Goal: Task Accomplishment & Management: Manage account settings

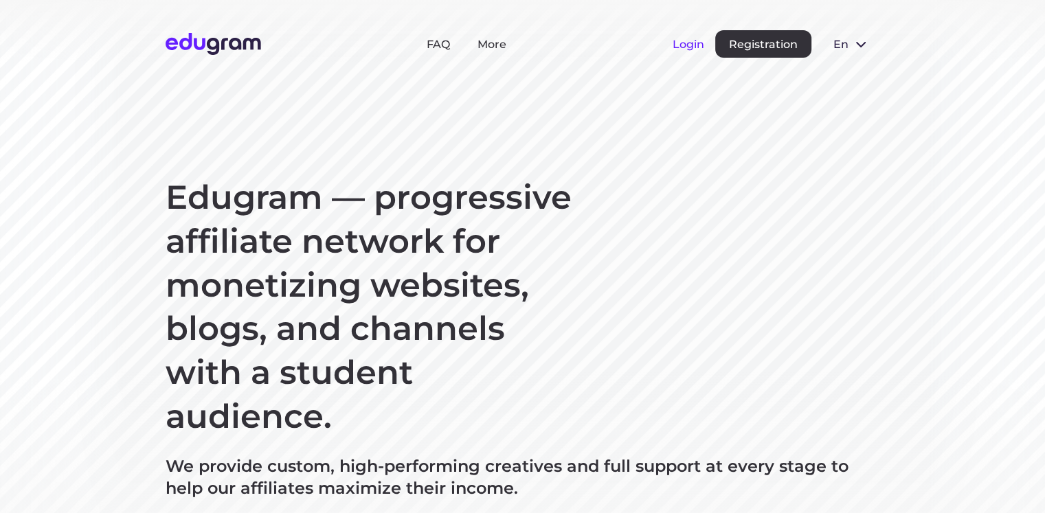
click at [683, 46] on button "Login" at bounding box center [689, 44] width 32 height 13
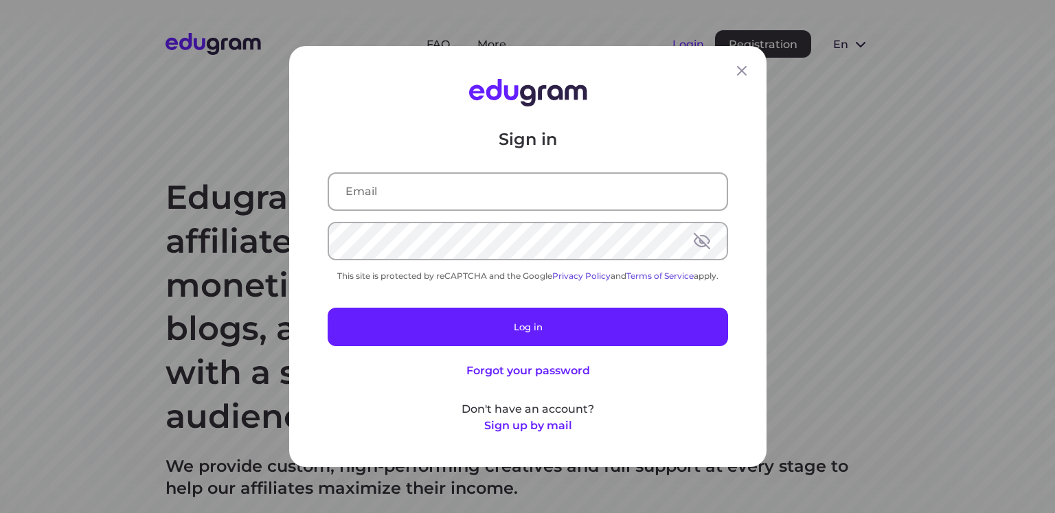
type input "s93533900@gmail.com"
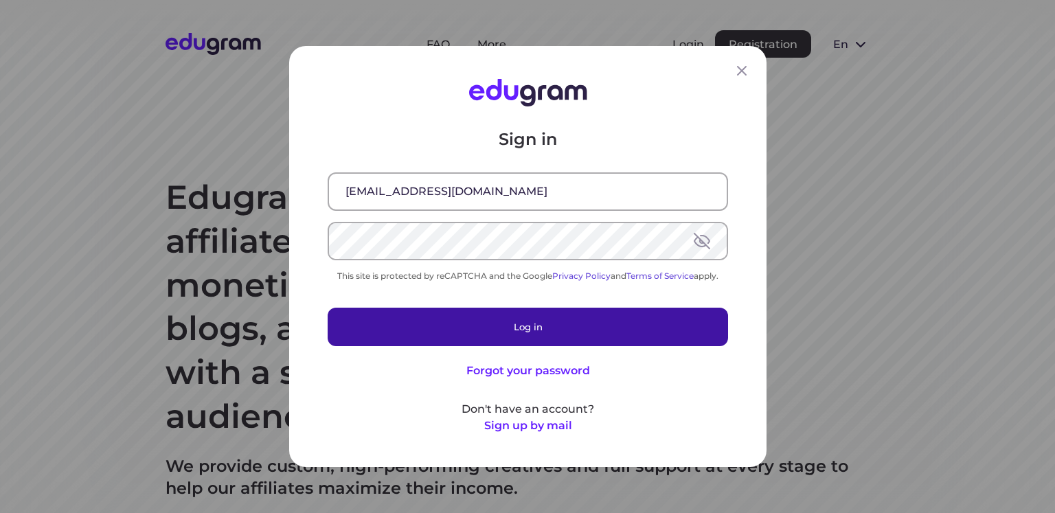
click at [525, 333] on button "Log in" at bounding box center [528, 327] width 401 height 38
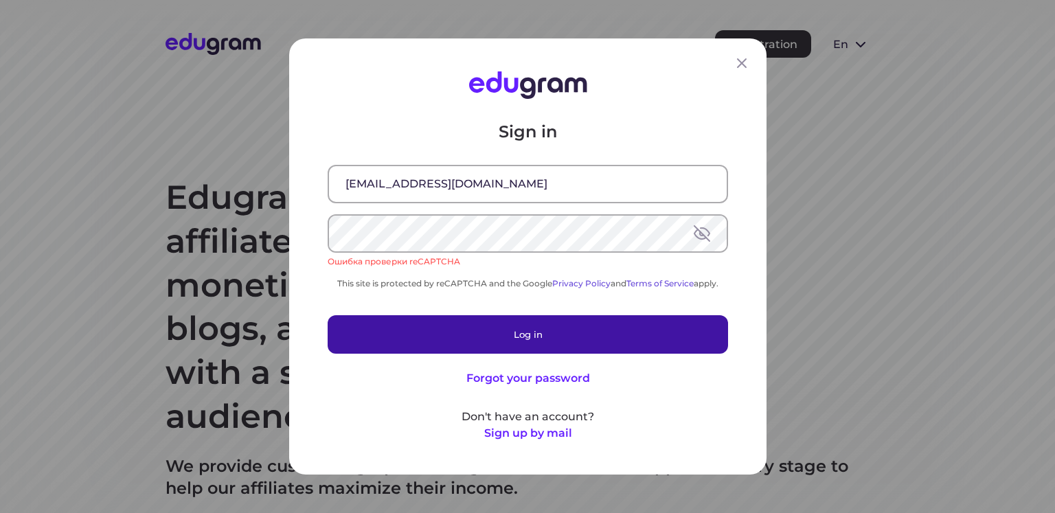
click at [519, 333] on button "Log in" at bounding box center [528, 334] width 401 height 38
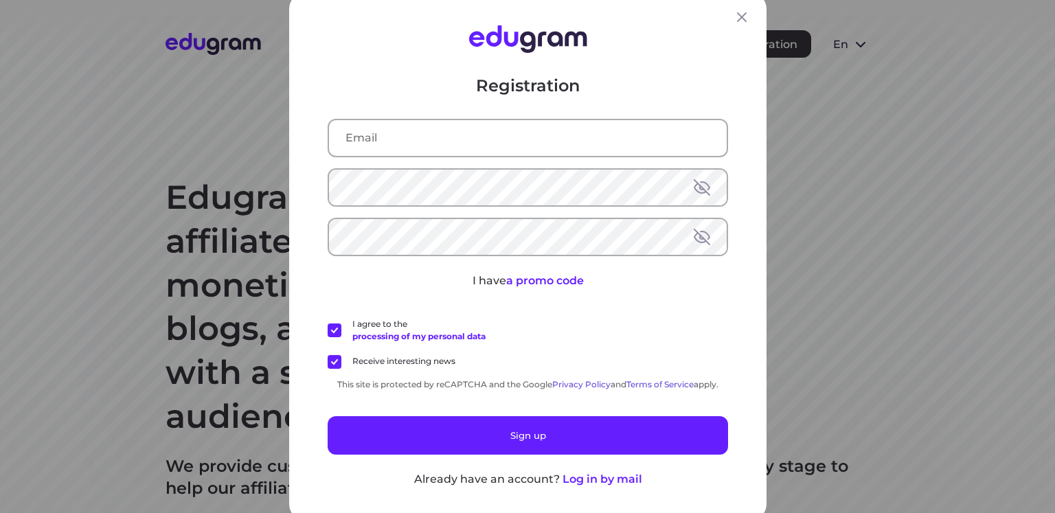
type input "s93533900@gmail.com"
click at [701, 188] on button at bounding box center [702, 187] width 16 height 16
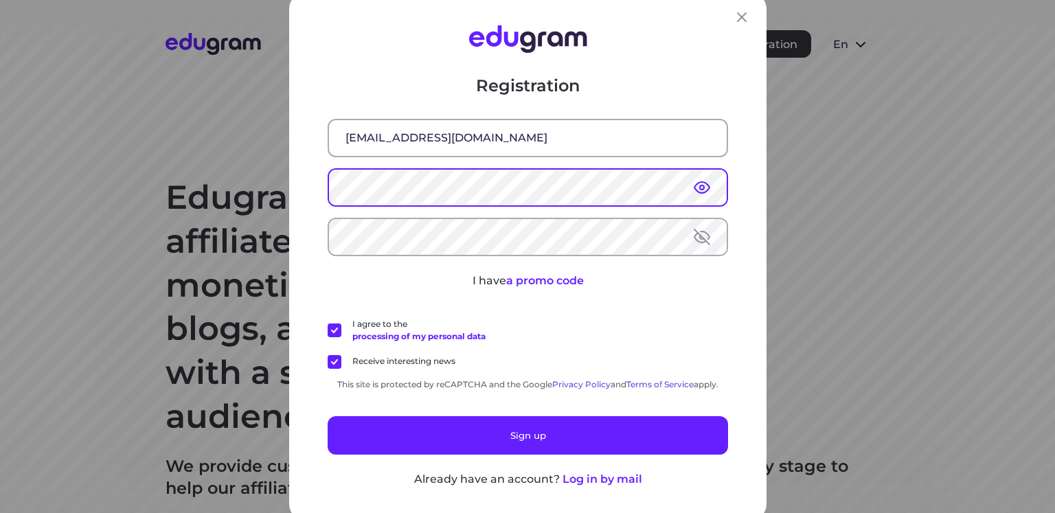
click at [310, 188] on div "Registration s93533900@gmail.com I have a promo code I agree to the processing …" at bounding box center [528, 256] width 478 height 528
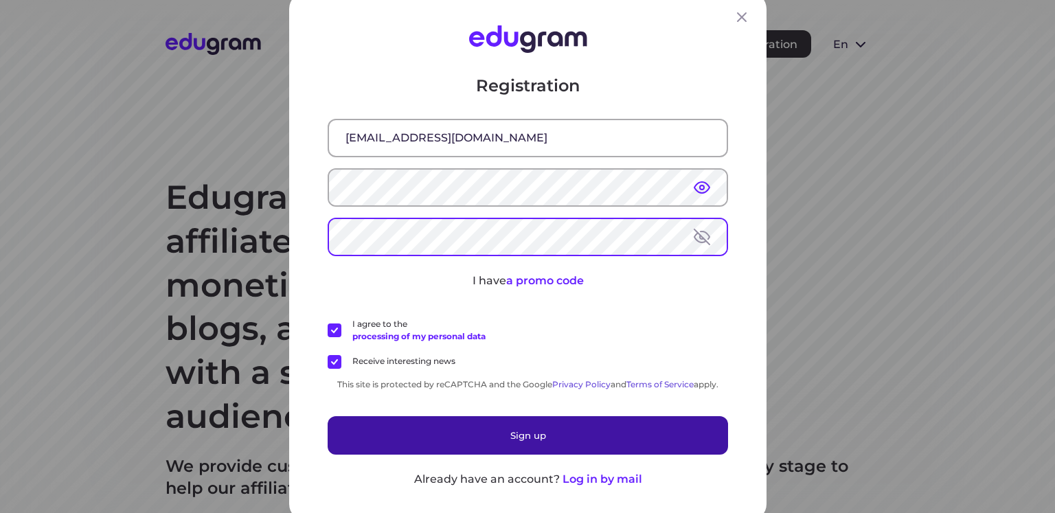
click at [519, 435] on button "Sign up" at bounding box center [528, 435] width 401 height 38
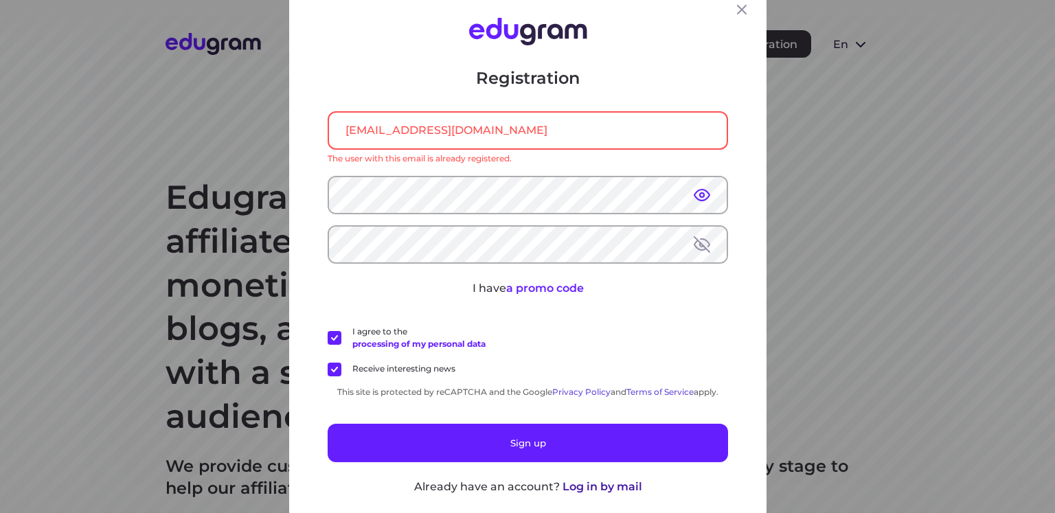
click at [596, 490] on button "Log in by mail" at bounding box center [602, 487] width 80 height 16
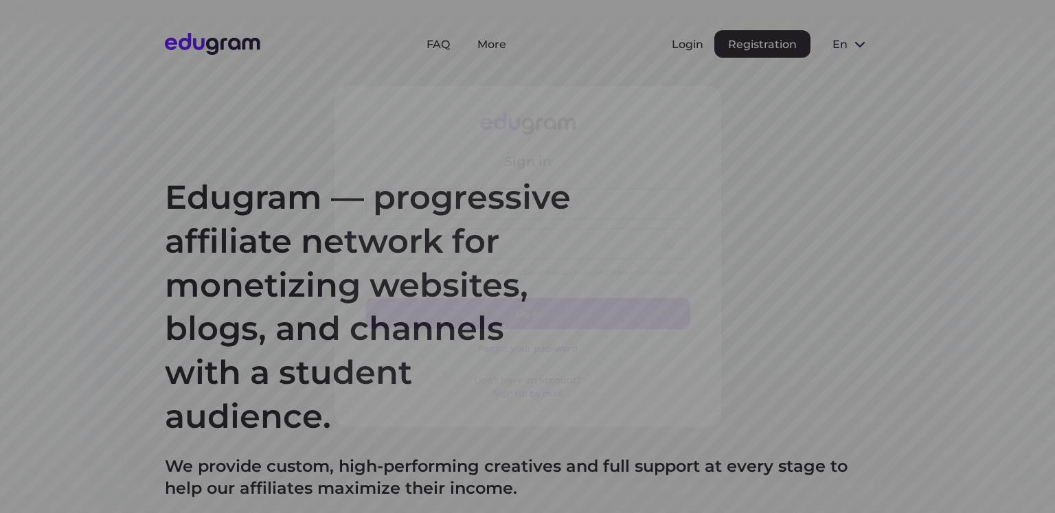
type input "s93533900@gmail.com"
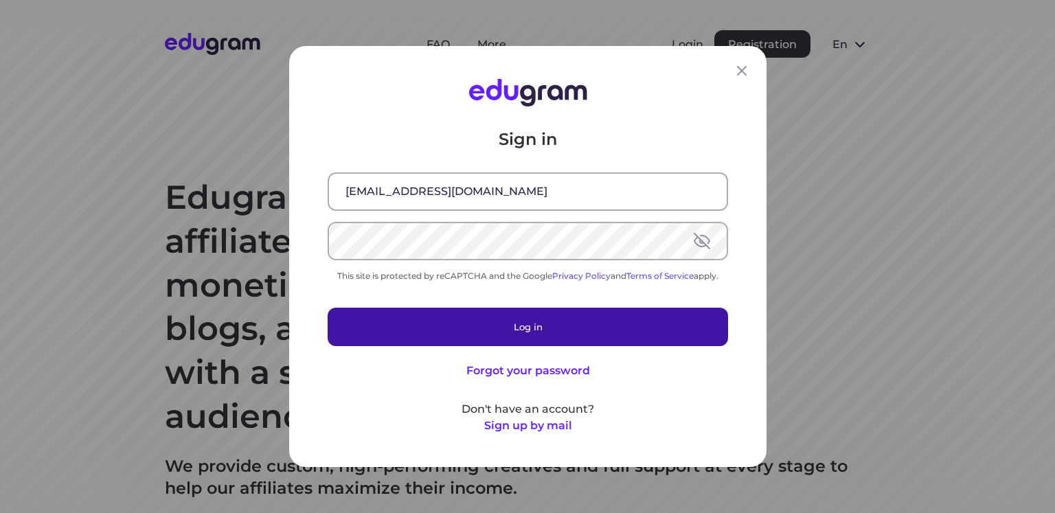
click at [549, 335] on button "Log in" at bounding box center [528, 327] width 401 height 38
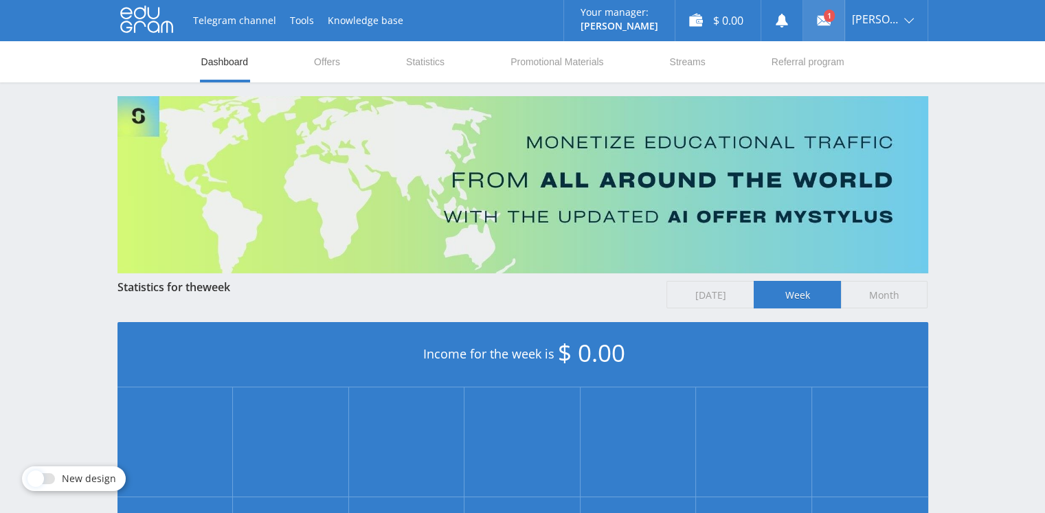
click at [841, 20] on link at bounding box center [823, 20] width 41 height 41
click at [329, 61] on link "Offers" at bounding box center [327, 61] width 29 height 41
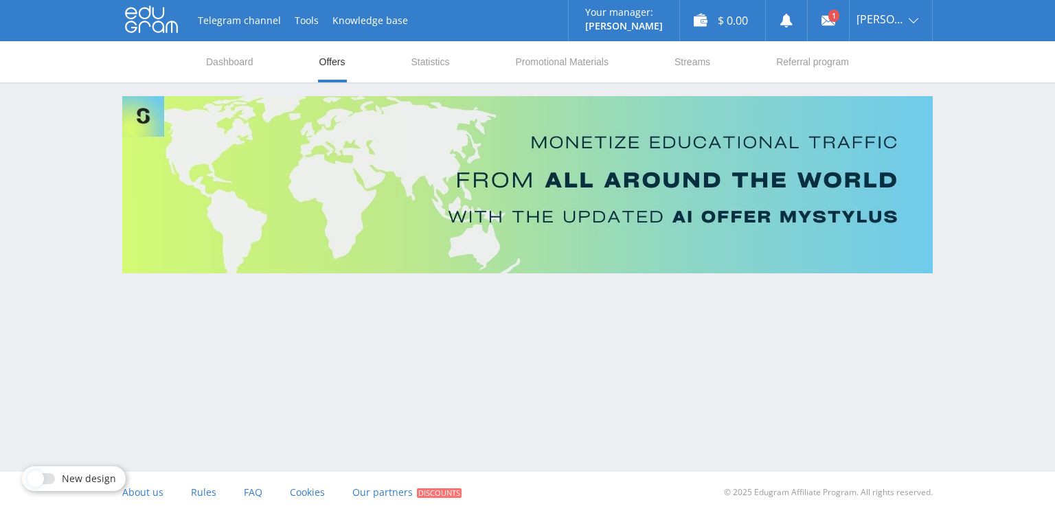
click at [326, 71] on link "Offers" at bounding box center [332, 61] width 29 height 41
click at [428, 60] on link "Statistics" at bounding box center [430, 61] width 41 height 41
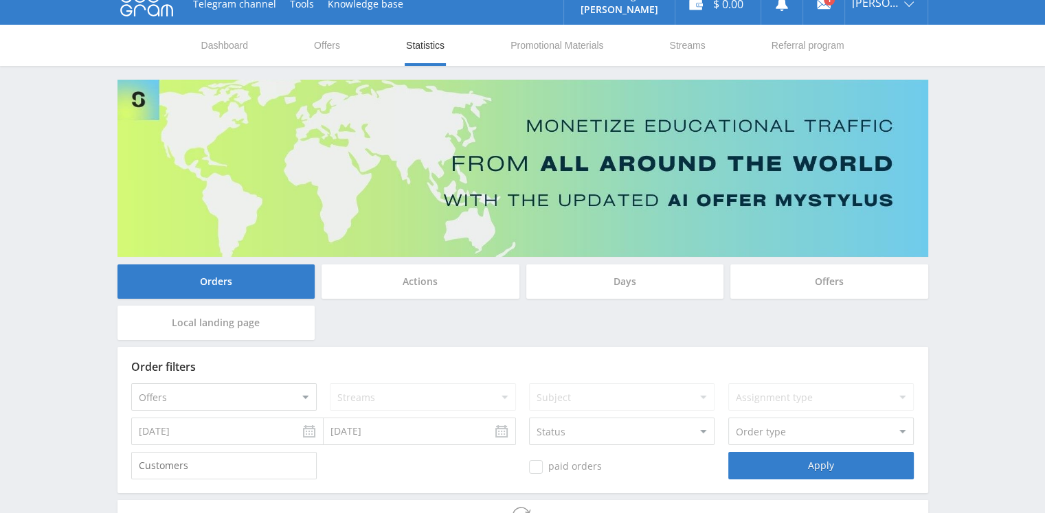
scroll to position [120, 0]
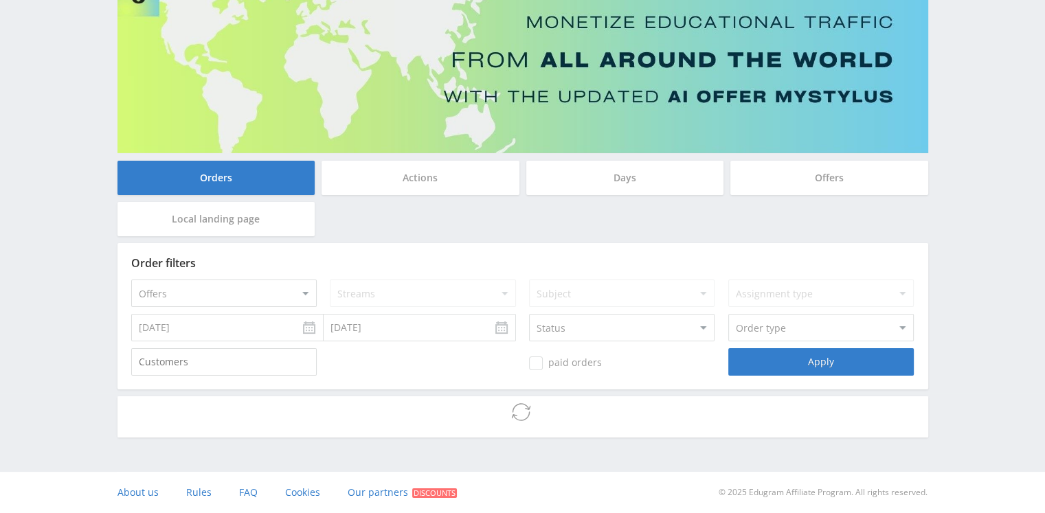
click at [295, 294] on select "Offers MyStylus MyStylus - Revshare Studybay Studybay [GEOGRAPHIC_DATA] Study A…" at bounding box center [224, 293] width 186 height 27
click at [396, 230] on div "Orders Actions Days Offers Local landing page" at bounding box center [523, 202] width 818 height 82
click at [408, 181] on div "Actions" at bounding box center [421, 178] width 198 height 34
click at [0, 0] on input "Actions" at bounding box center [0, 0] width 0 height 0
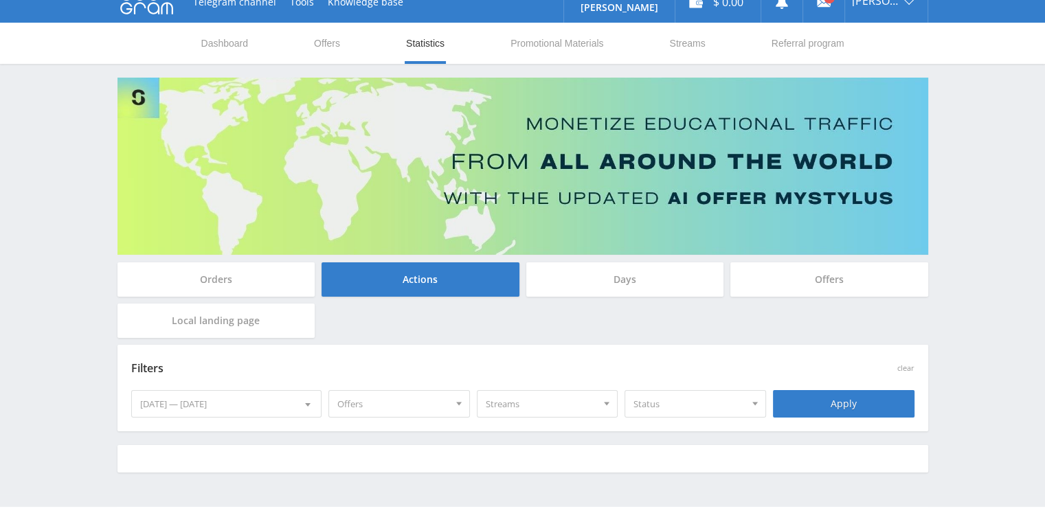
scroll to position [0, 0]
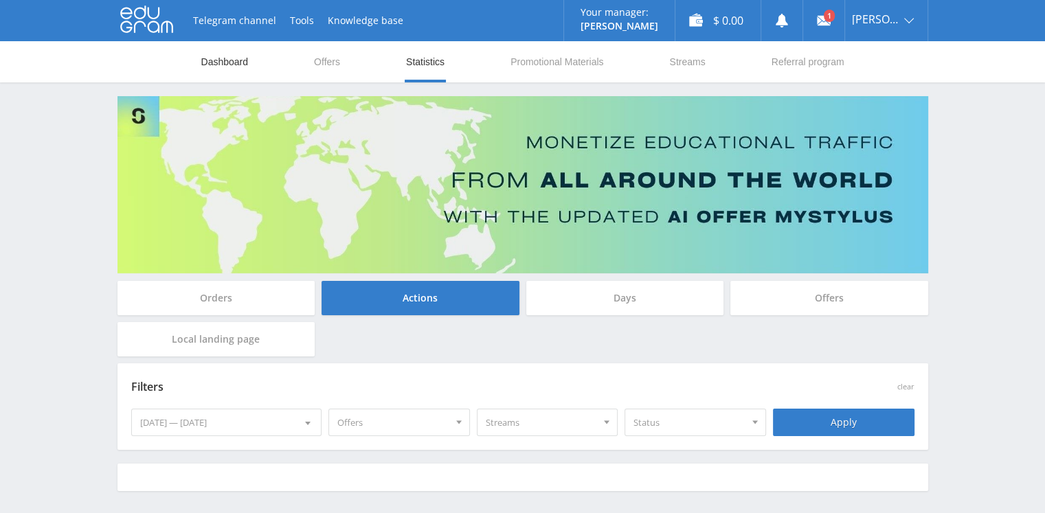
click at [221, 60] on link "Dashboard" at bounding box center [225, 61] width 50 height 41
click at [344, 19] on link "Knowledge base" at bounding box center [365, 20] width 89 height 41
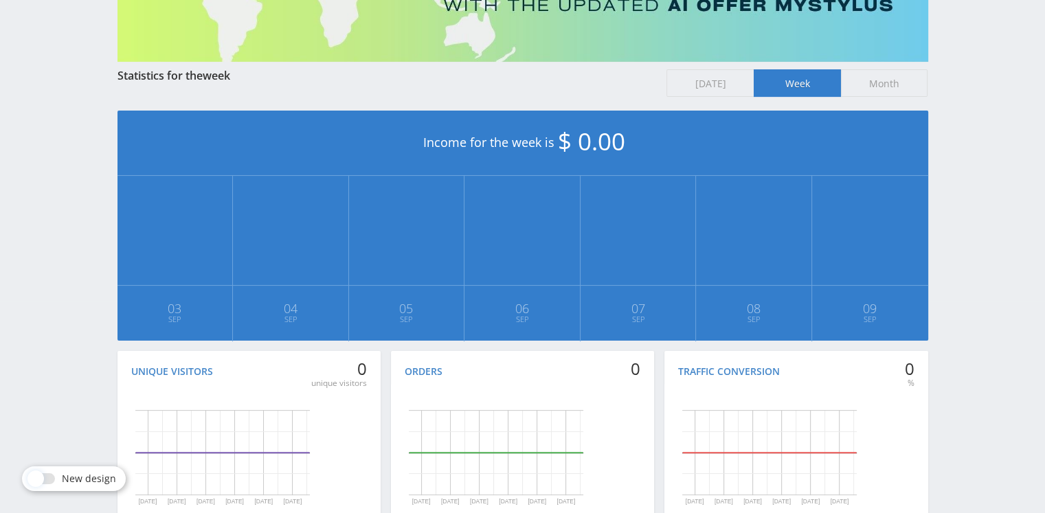
scroll to position [302, 0]
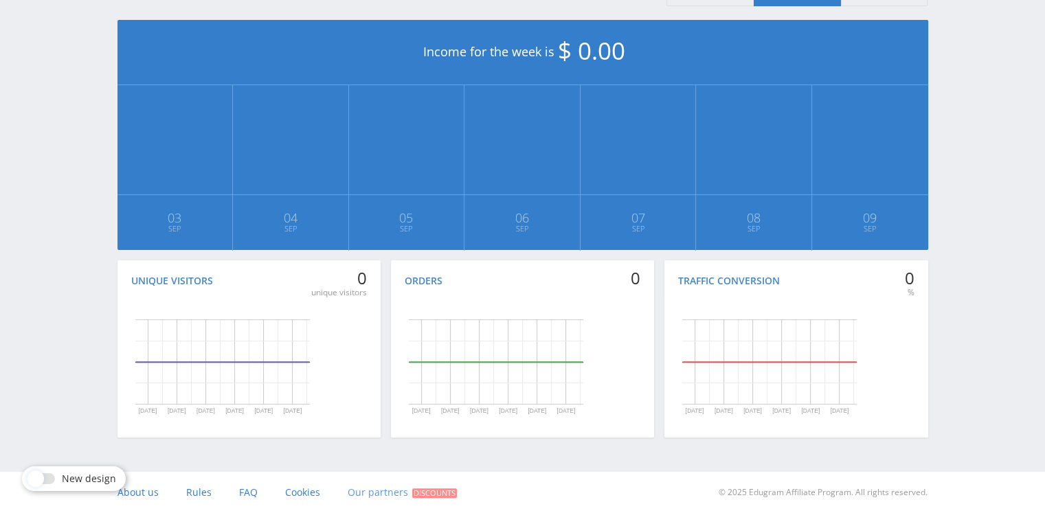
click at [374, 489] on span "Our partners" at bounding box center [378, 492] width 60 height 13
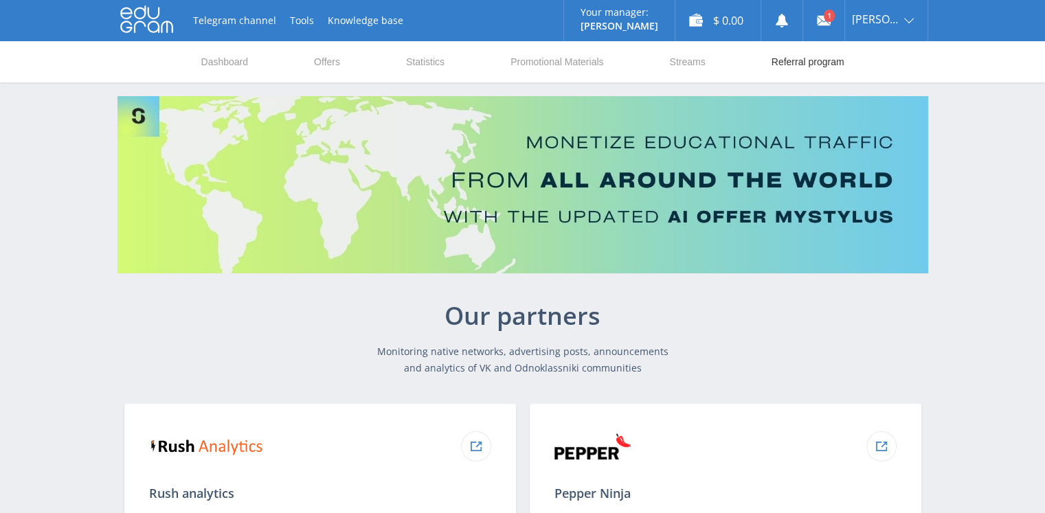
click at [794, 59] on link "Referral program" at bounding box center [808, 61] width 76 height 41
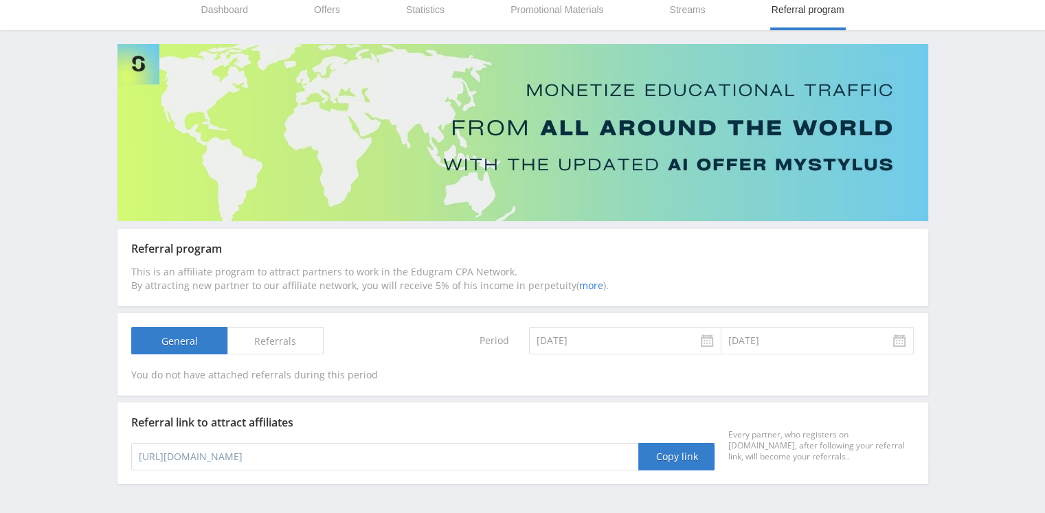
scroll to position [98, 0]
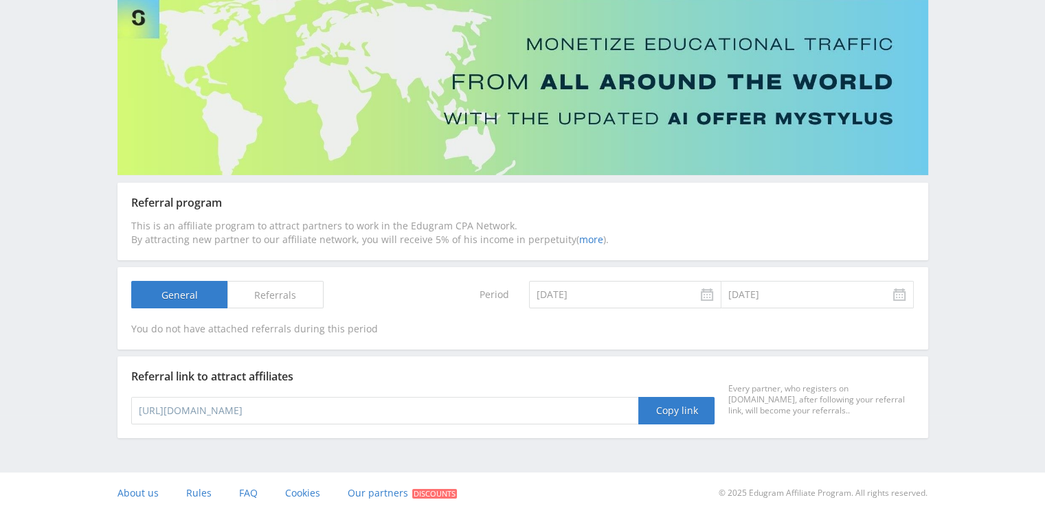
click at [295, 291] on span "Referrals" at bounding box center [275, 294] width 96 height 27
click at [0, 0] on input "Referrals" at bounding box center [0, 0] width 0 height 0
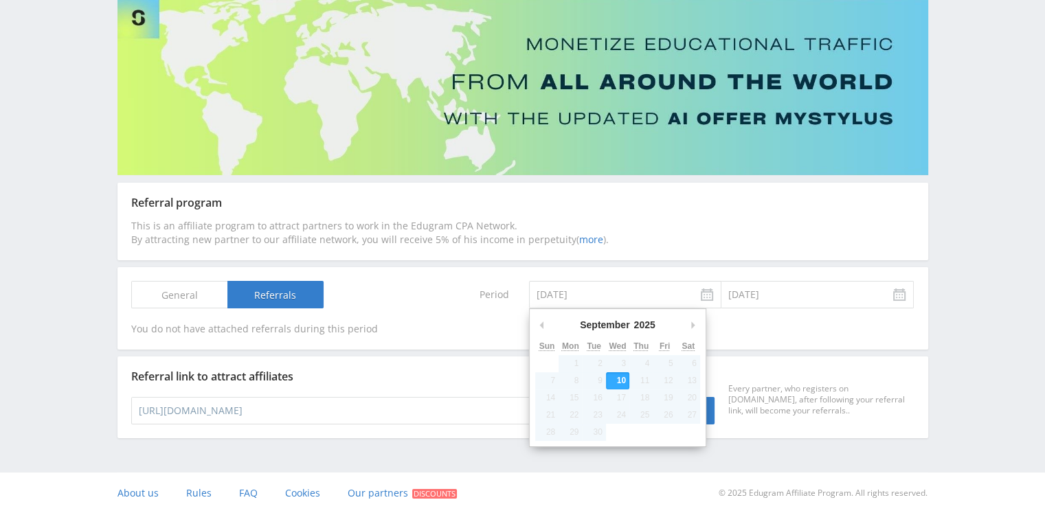
click at [712, 298] on input "[DATE]" at bounding box center [625, 294] width 192 height 27
click at [702, 295] on input "[DATE]" at bounding box center [625, 294] width 192 height 27
click at [744, 223] on div "This is an affiliate program to attract partners to work in the Edugram CPA Net…" at bounding box center [522, 232] width 783 height 27
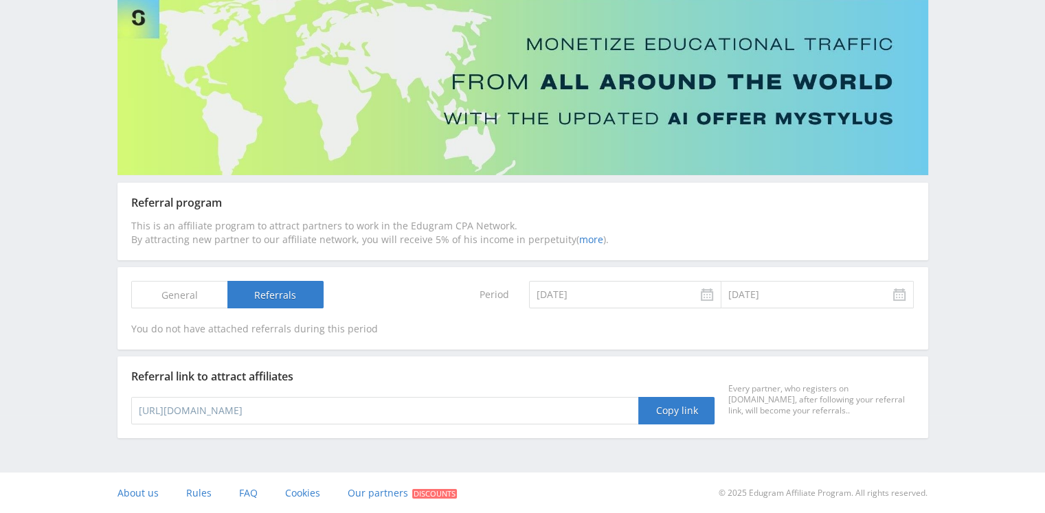
click at [370, 410] on input "https://edugram.com/?rid=0e3ec17856102f3d" at bounding box center [385, 410] width 508 height 27
click at [679, 412] on button "Copy link" at bounding box center [676, 410] width 76 height 27
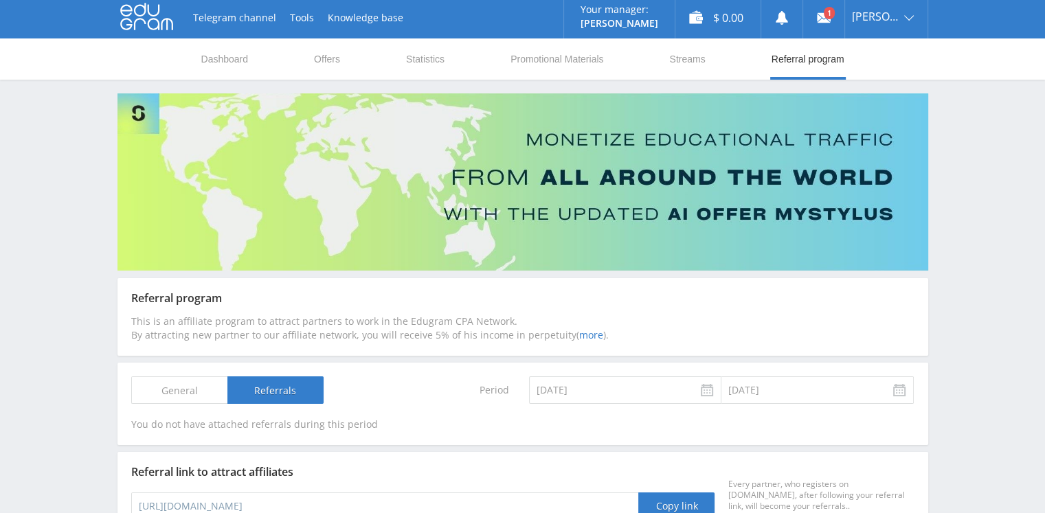
scroll to position [0, 0]
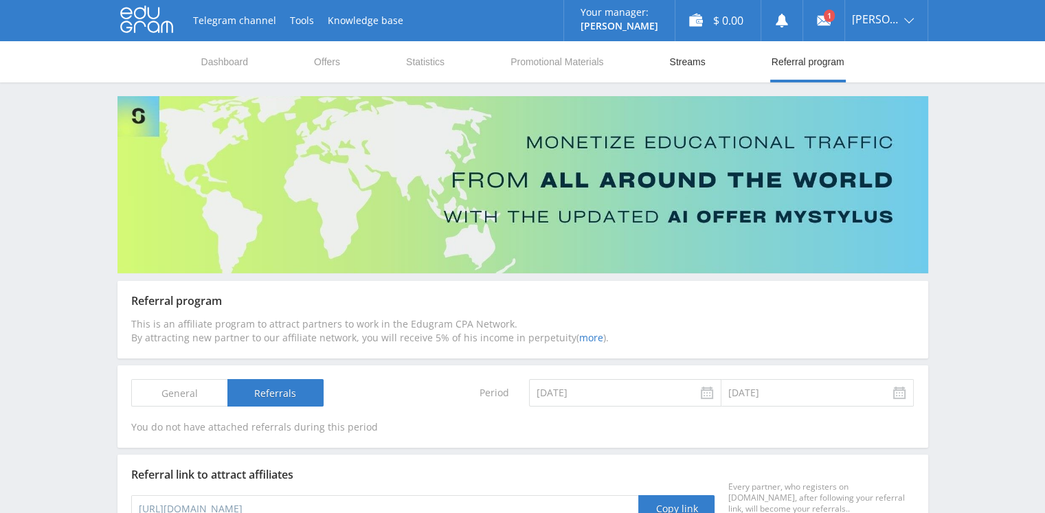
click at [681, 58] on link "Streams" at bounding box center [687, 61] width 38 height 41
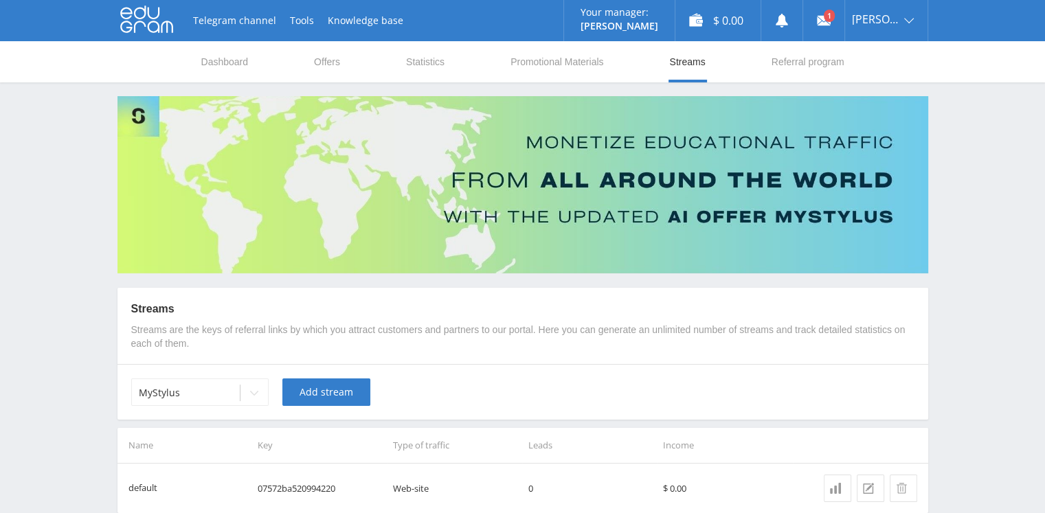
scroll to position [68, 0]
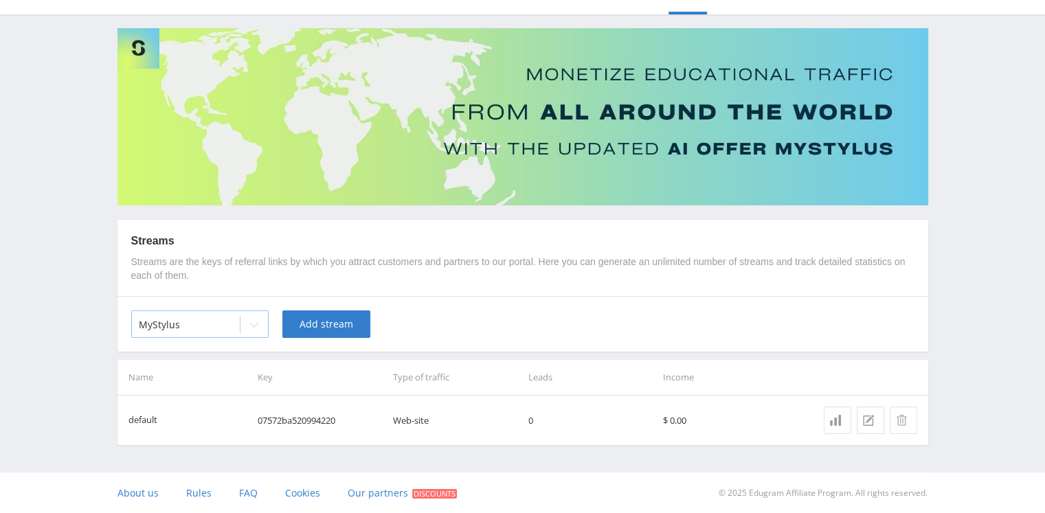
click at [255, 326] on icon at bounding box center [254, 325] width 11 height 11
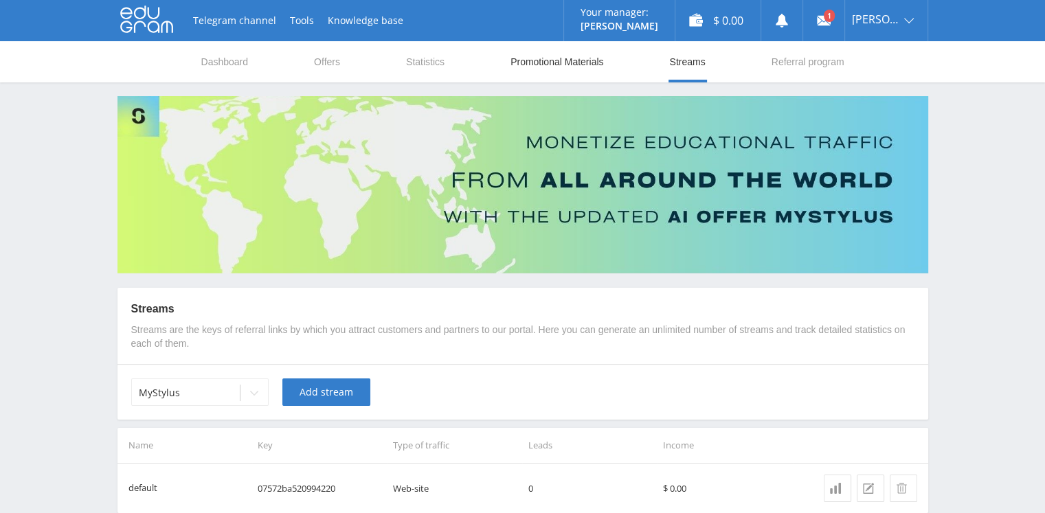
click at [550, 63] on link "Promotional Materials" at bounding box center [557, 61] width 96 height 41
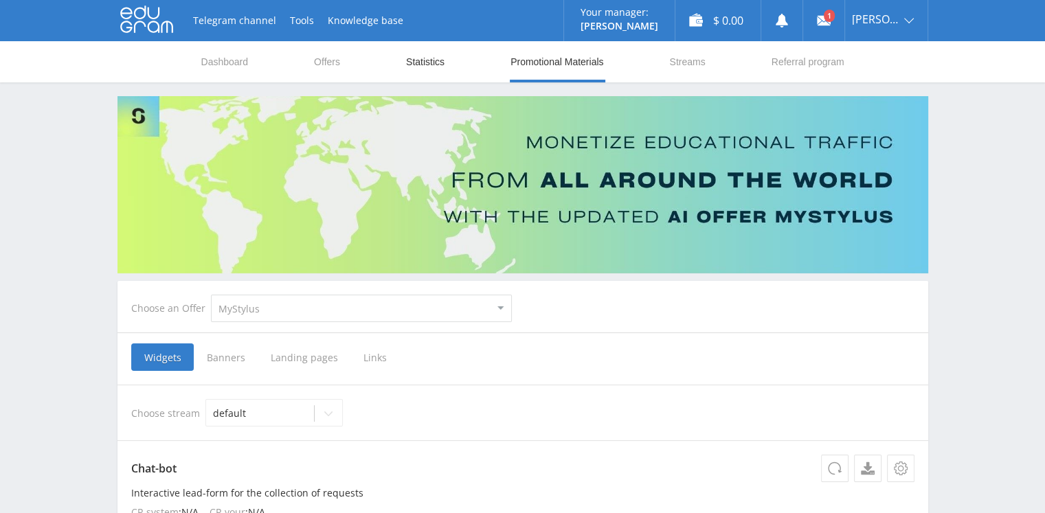
click at [434, 61] on link "Statistics" at bounding box center [425, 61] width 41 height 41
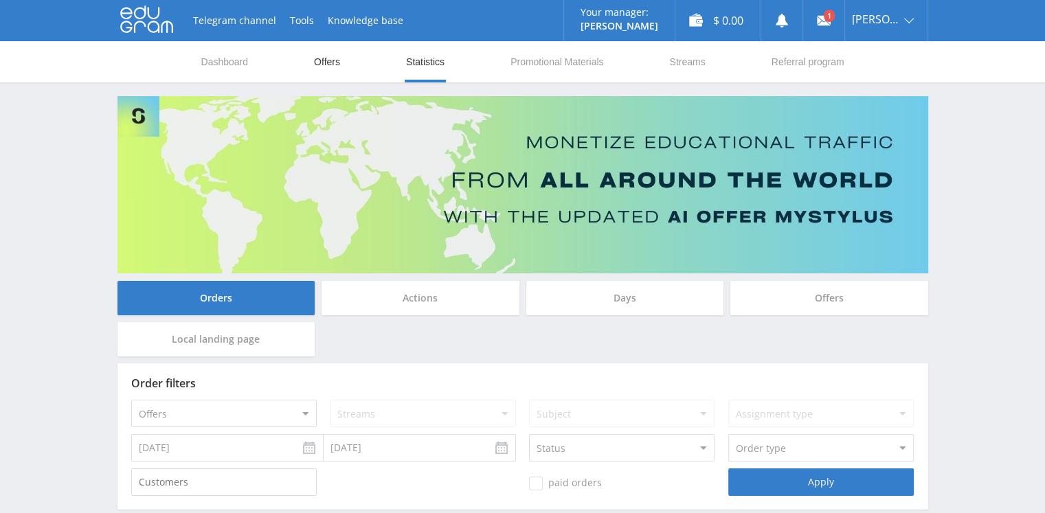
click at [327, 58] on link "Offers" at bounding box center [327, 61] width 29 height 41
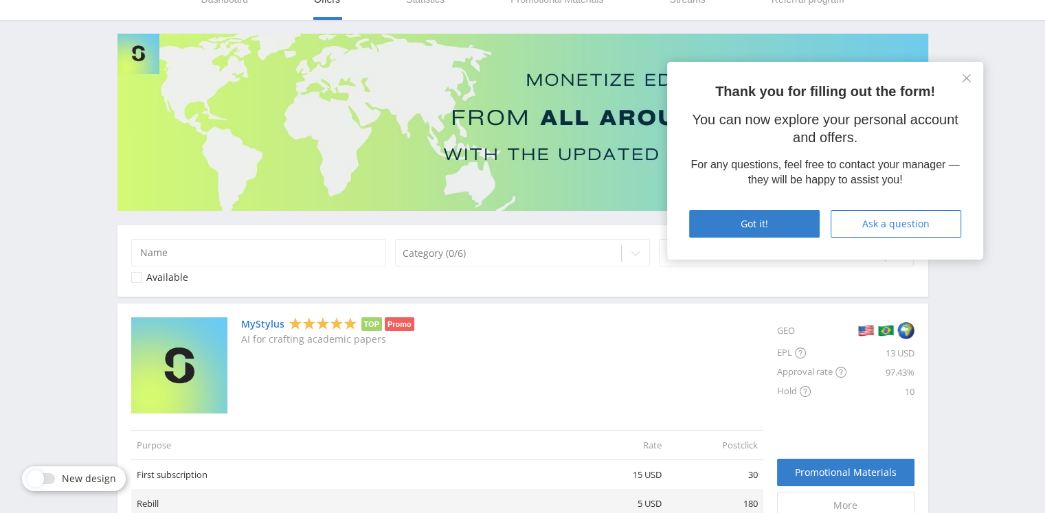
scroll to position [137, 0]
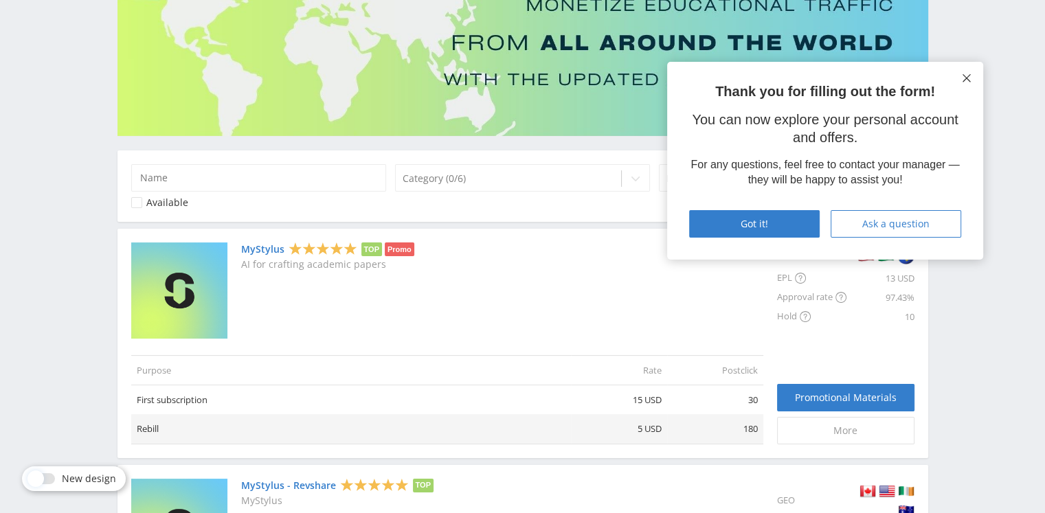
click at [965, 77] on icon at bounding box center [967, 78] width 8 height 8
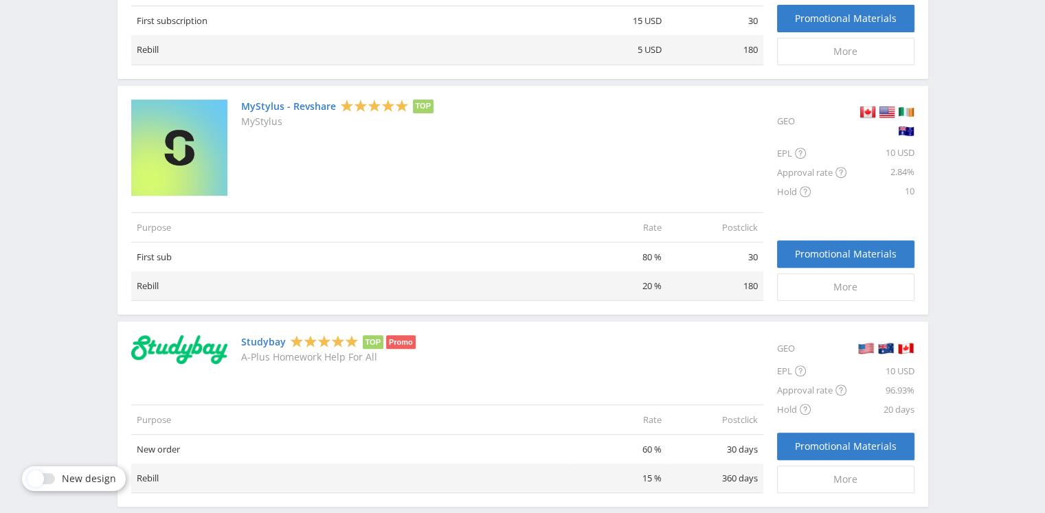
scroll to position [516, 0]
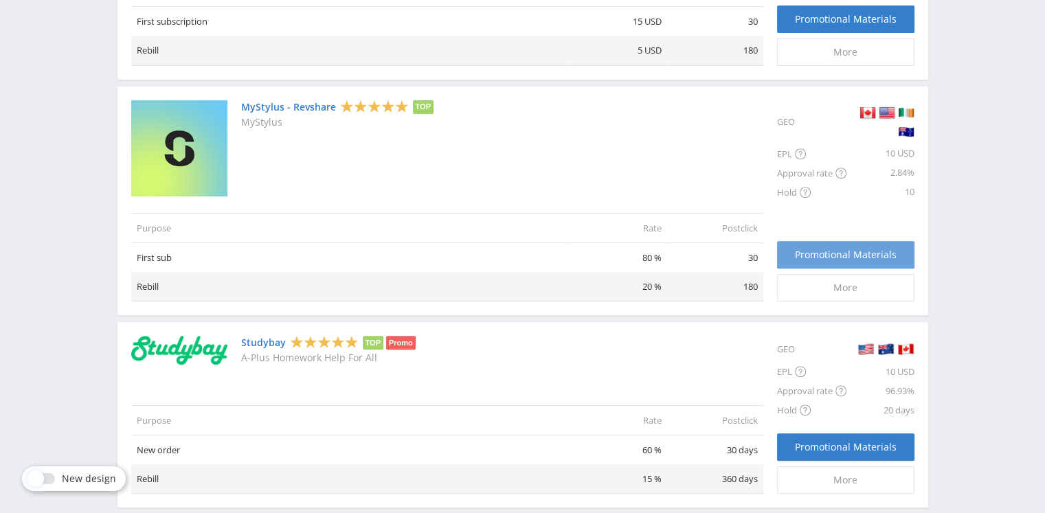
click at [816, 259] on span "Promotional Materials" at bounding box center [846, 254] width 102 height 11
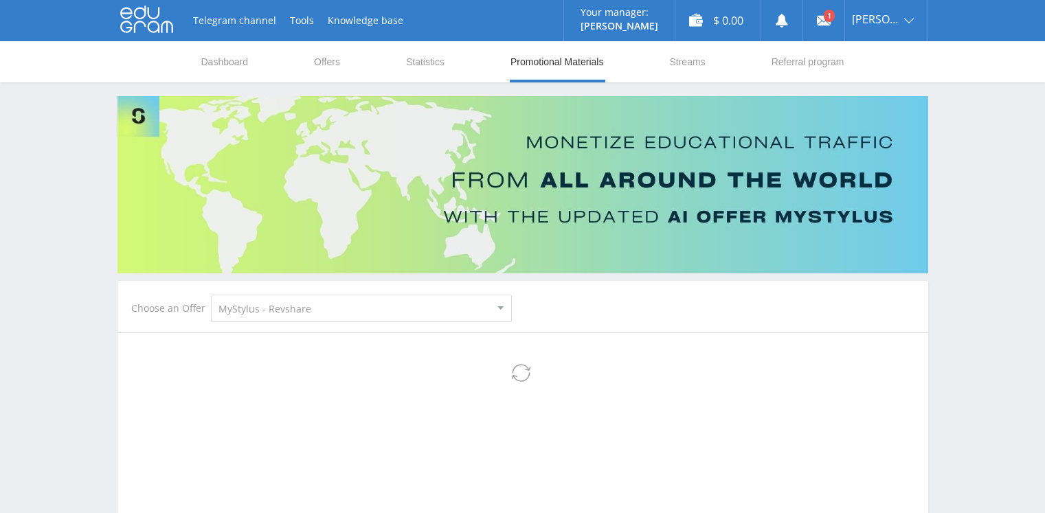
select select "341"
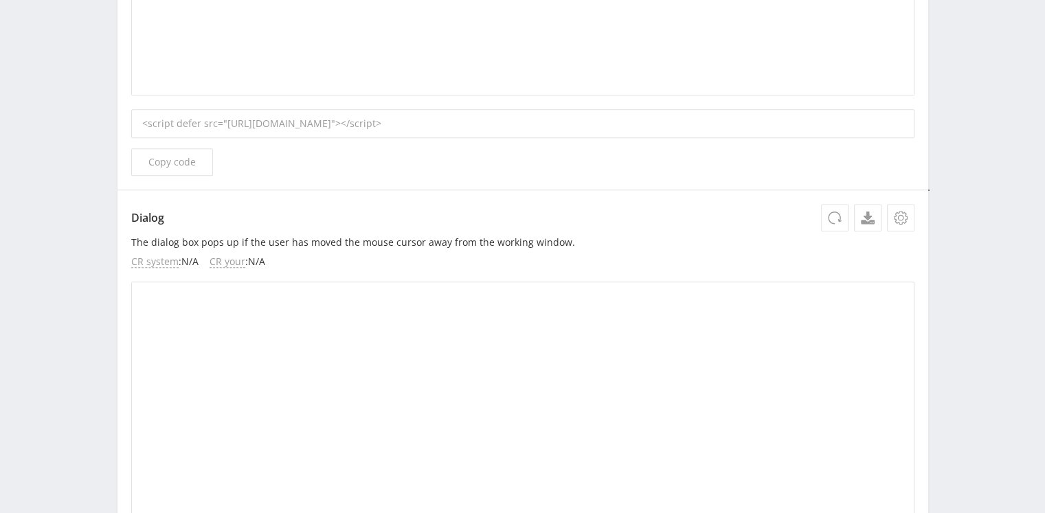
scroll to position [893, 0]
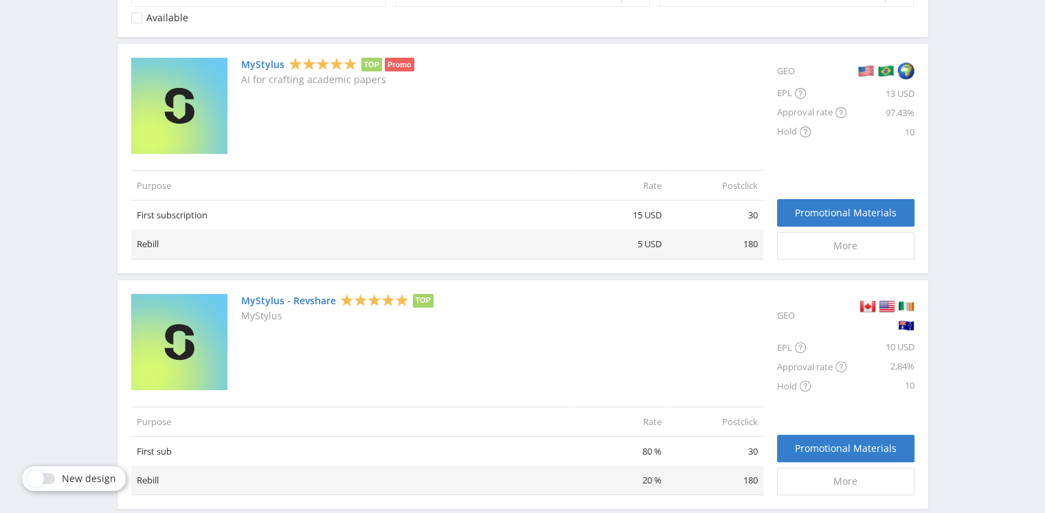
scroll to position [344, 0]
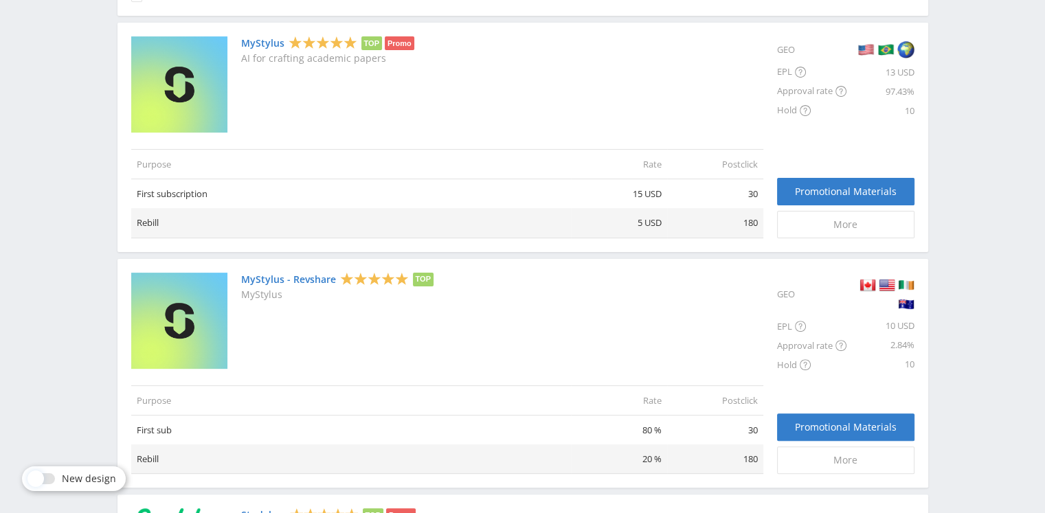
click at [202, 78] on img at bounding box center [179, 84] width 96 height 96
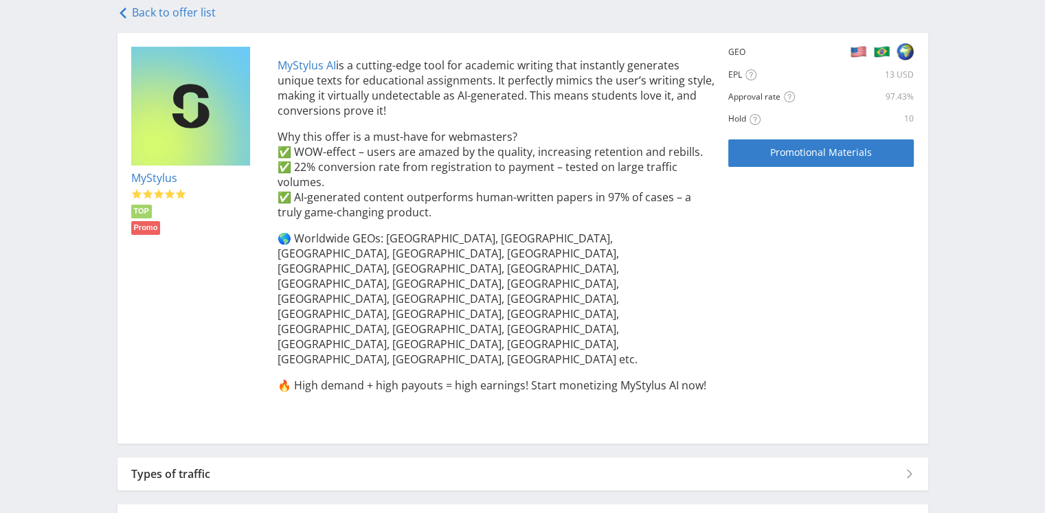
scroll to position [306, 0]
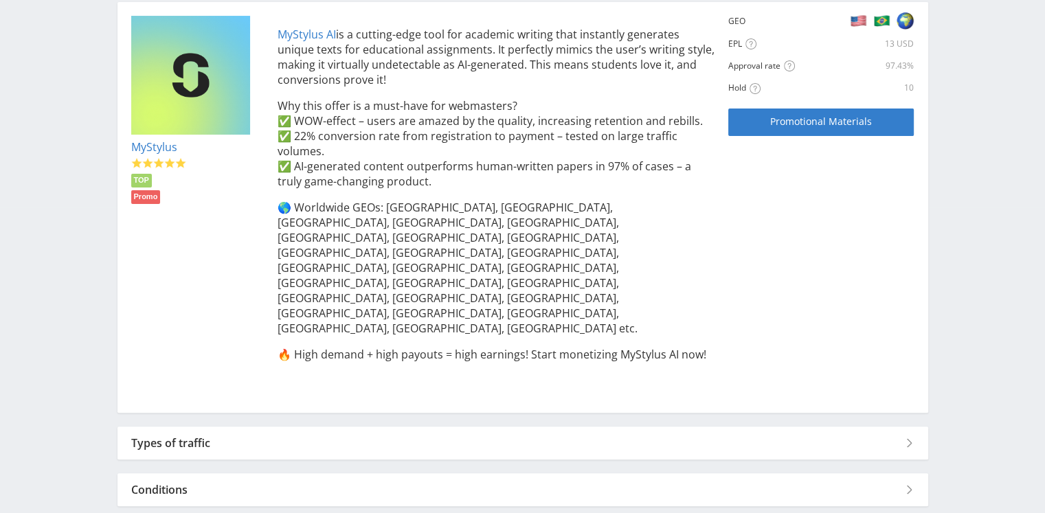
click at [910, 427] on div "Types of traffic" at bounding box center [523, 443] width 811 height 33
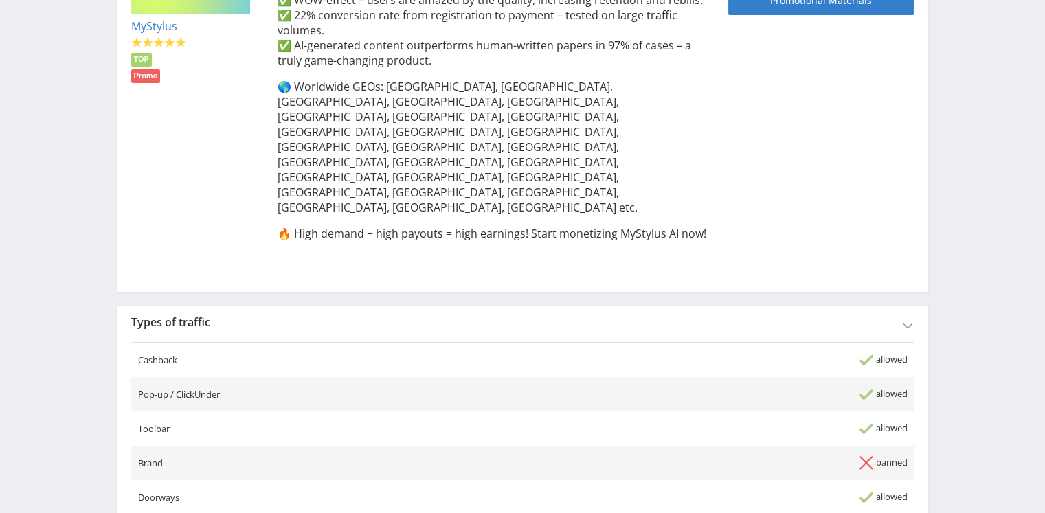
scroll to position [702, 0]
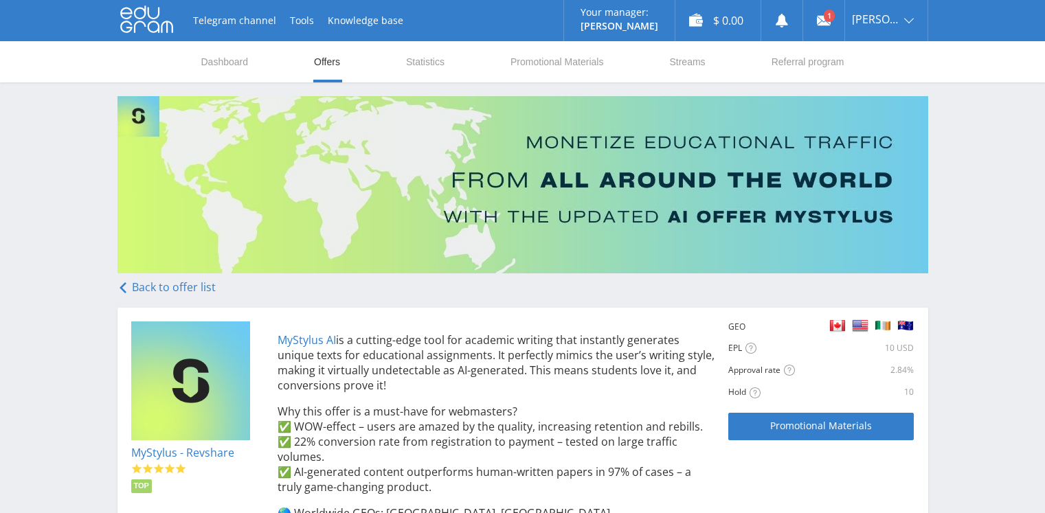
scroll to position [280, 0]
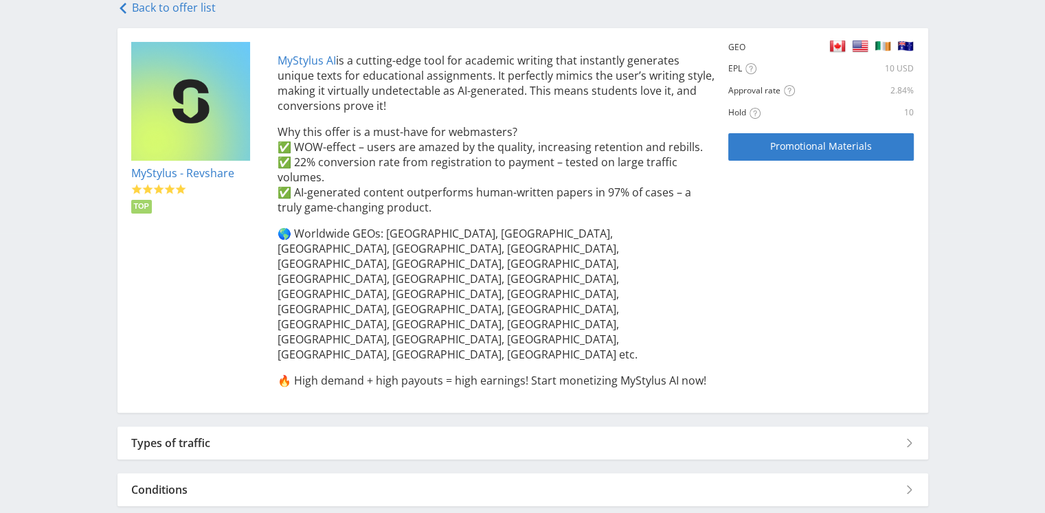
click at [913, 427] on div "Types of traffic" at bounding box center [523, 443] width 811 height 33
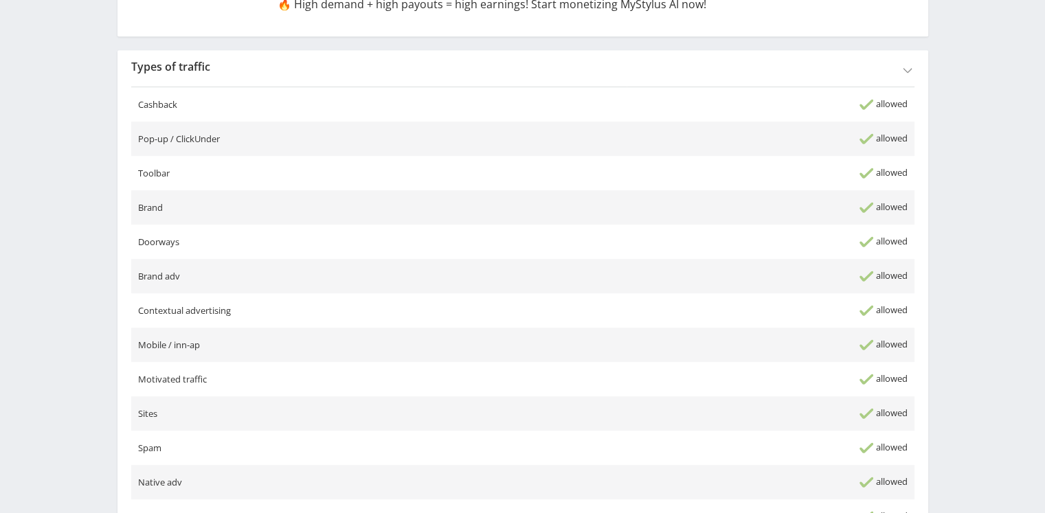
scroll to position [745, 0]
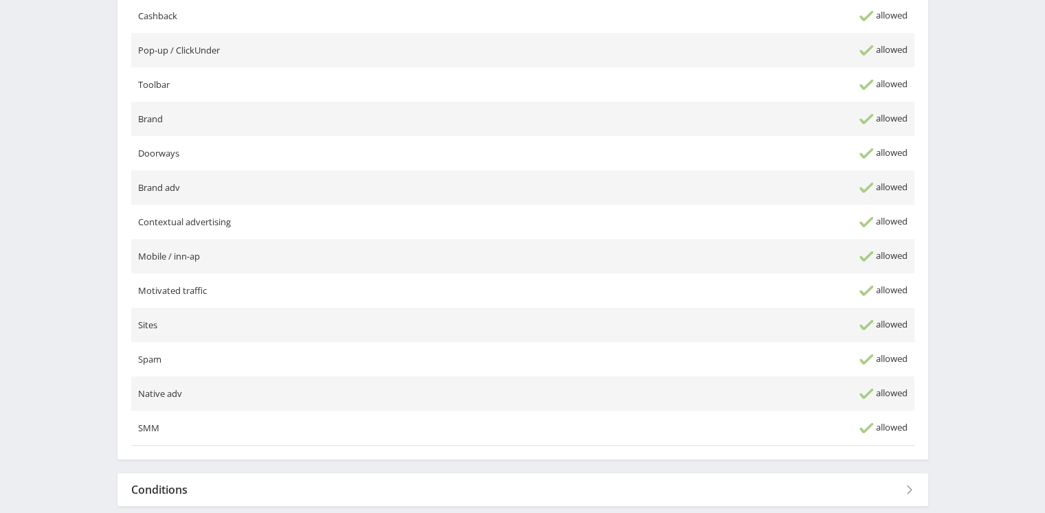
click at [910, 473] on div "Conditions" at bounding box center [523, 489] width 811 height 33
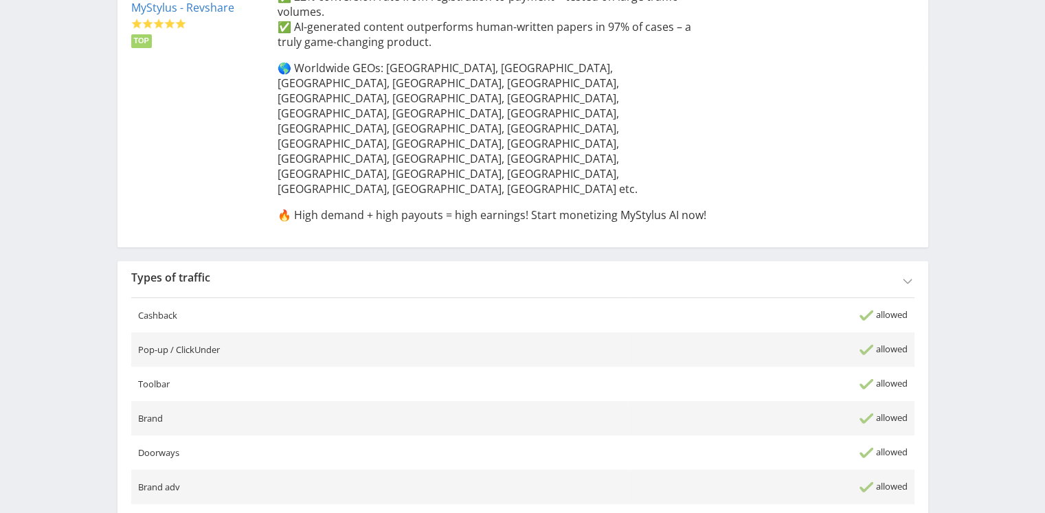
scroll to position [239, 0]
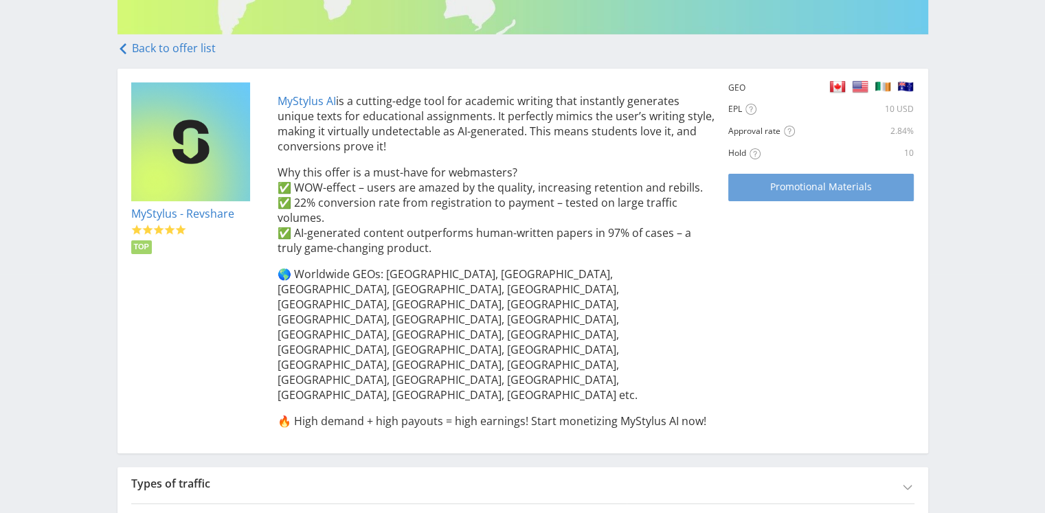
click at [828, 190] on span "Promotional Materials" at bounding box center [821, 186] width 102 height 11
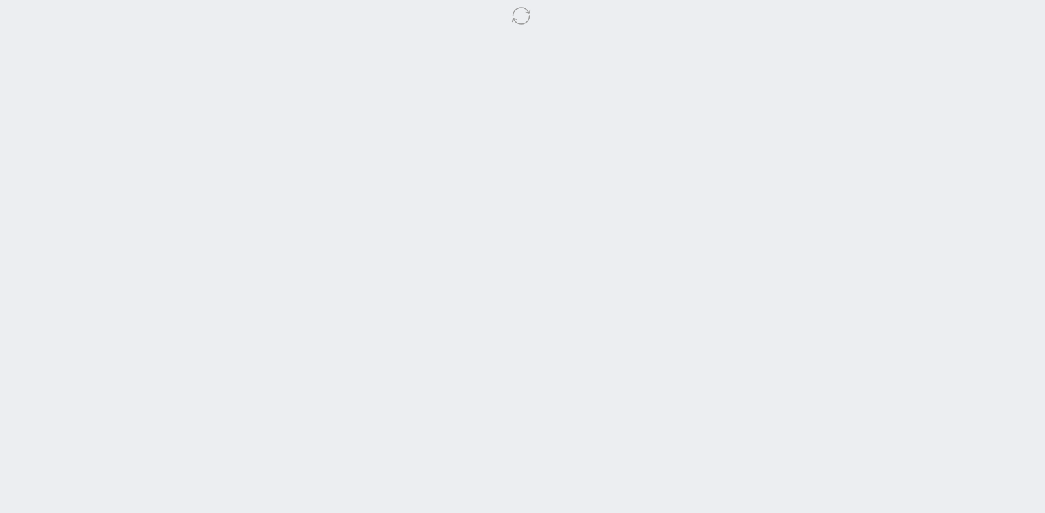
select select "341"
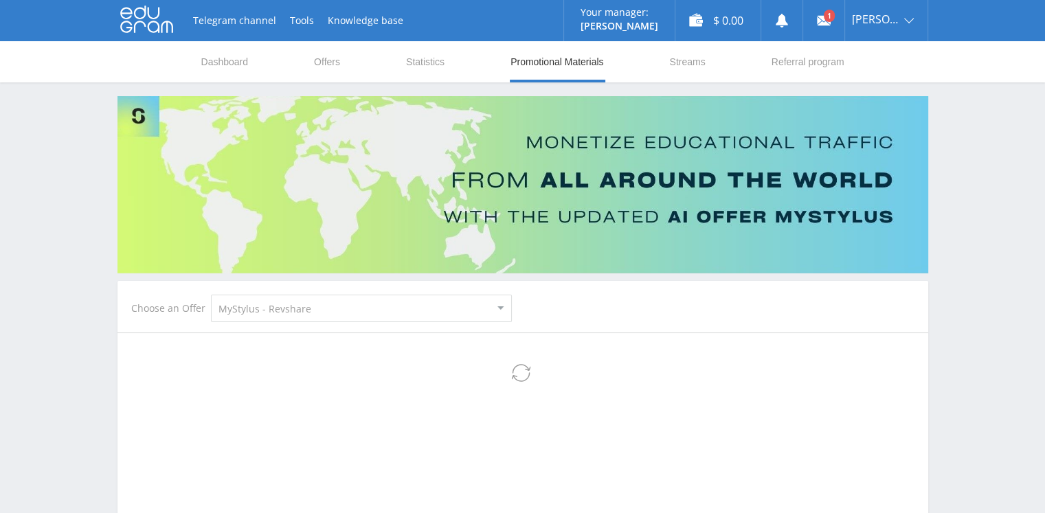
select select "341"
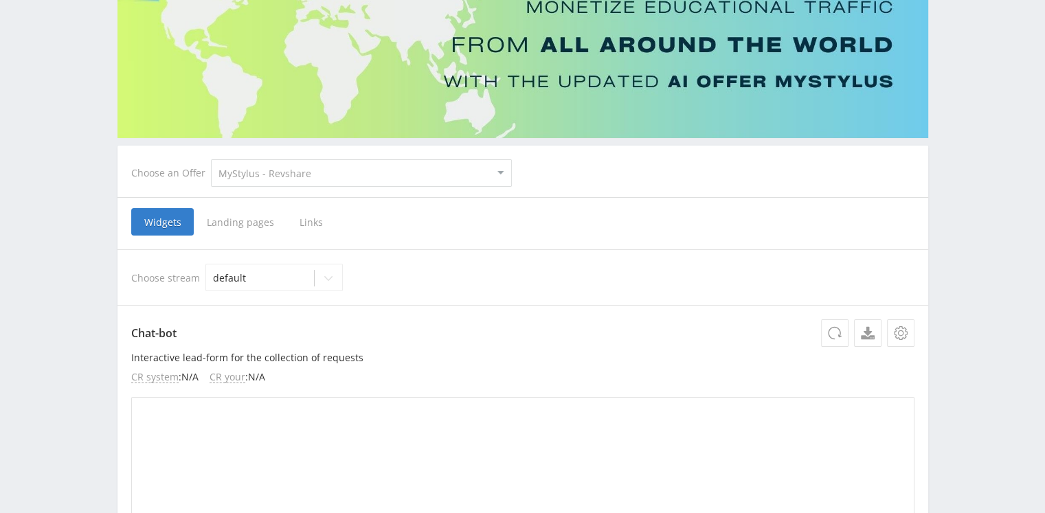
scroll to position [137, 0]
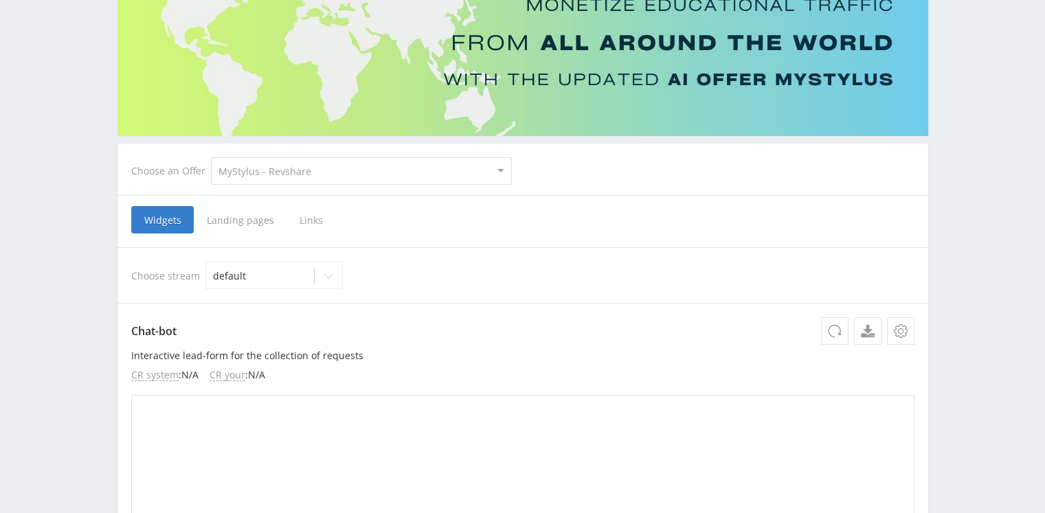
click at [236, 216] on span "Landing pages" at bounding box center [240, 219] width 93 height 27
click at [0, 0] on input "Landing pages" at bounding box center [0, 0] width 0 height 0
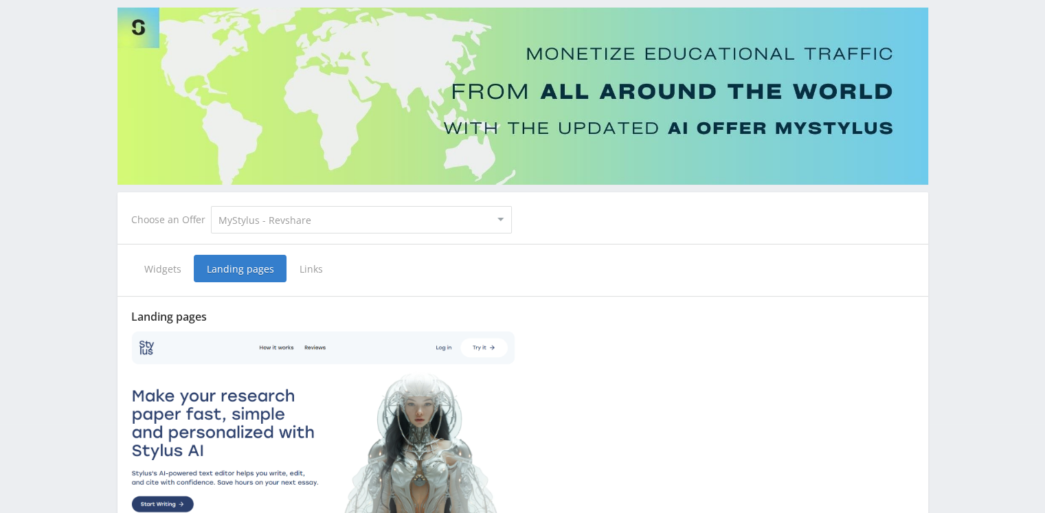
scroll to position [137, 0]
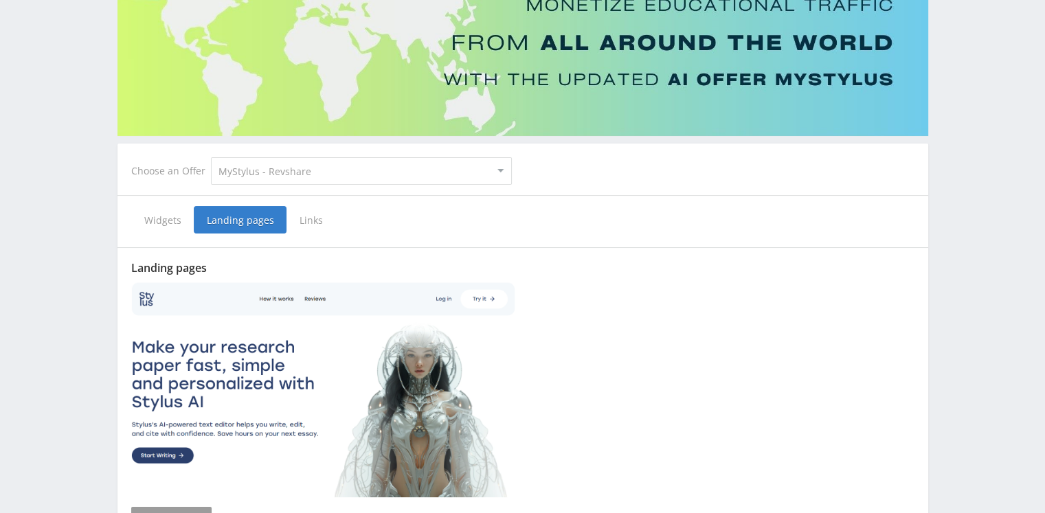
click at [309, 220] on span "Links" at bounding box center [311, 219] width 49 height 27
click at [0, 0] on input "Links" at bounding box center [0, 0] width 0 height 0
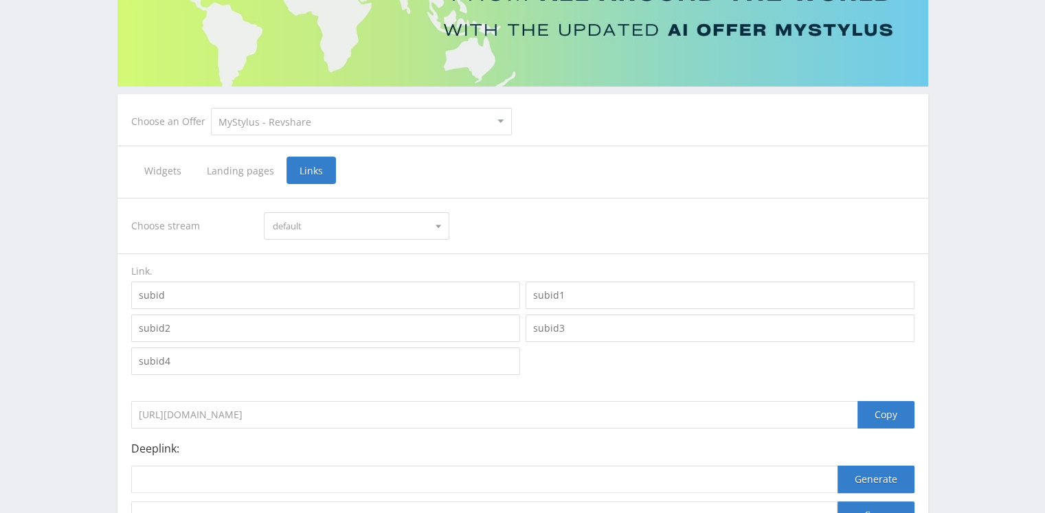
scroll to position [175, 0]
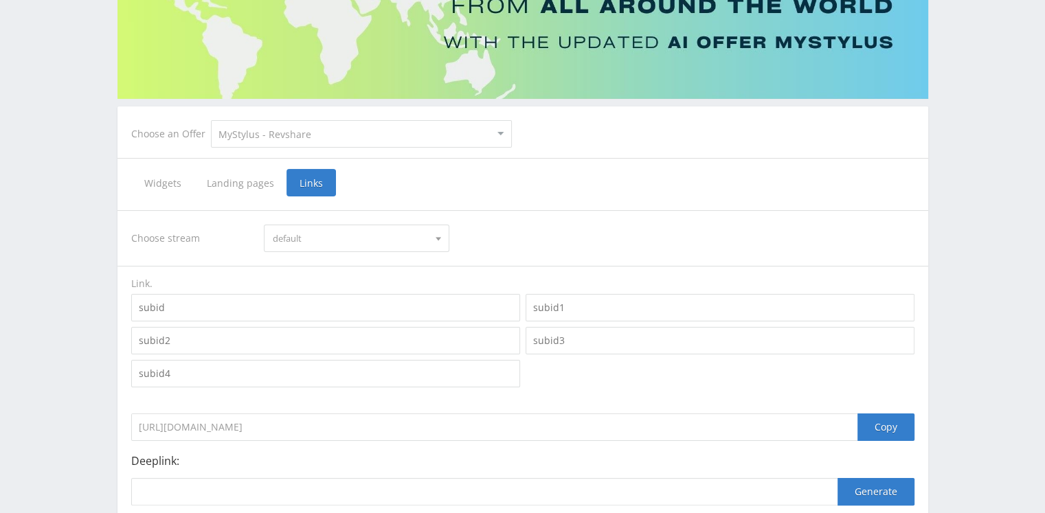
click at [404, 135] on select "MyStylus MyStylus - Revshare Studybay Studybay Brazil Study AI (RevShare)" at bounding box center [361, 133] width 301 height 27
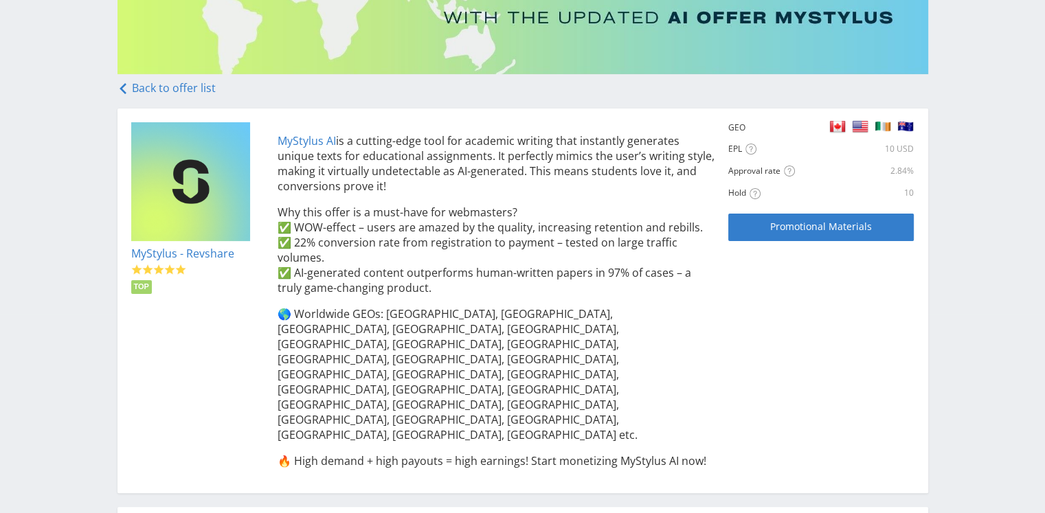
scroll to position [142, 0]
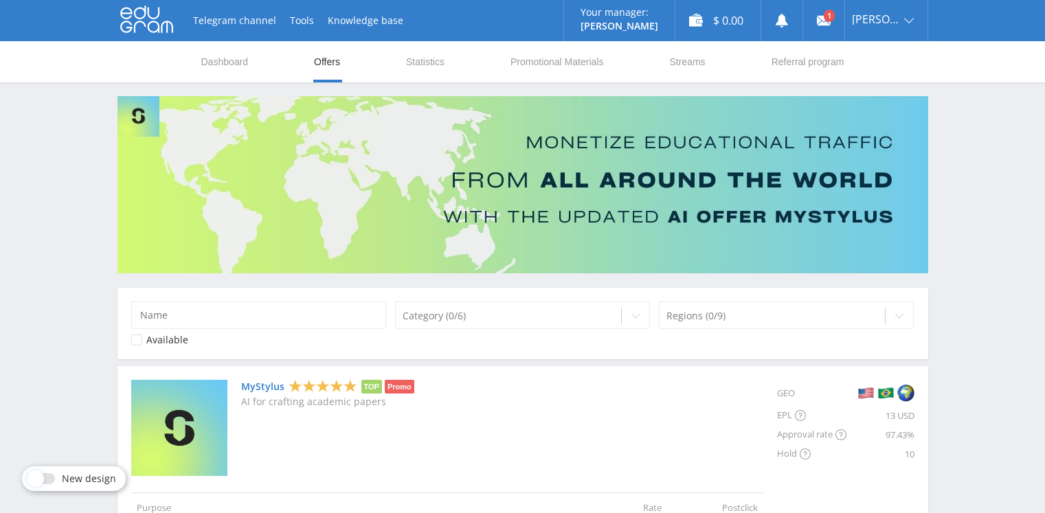
scroll to position [687, 0]
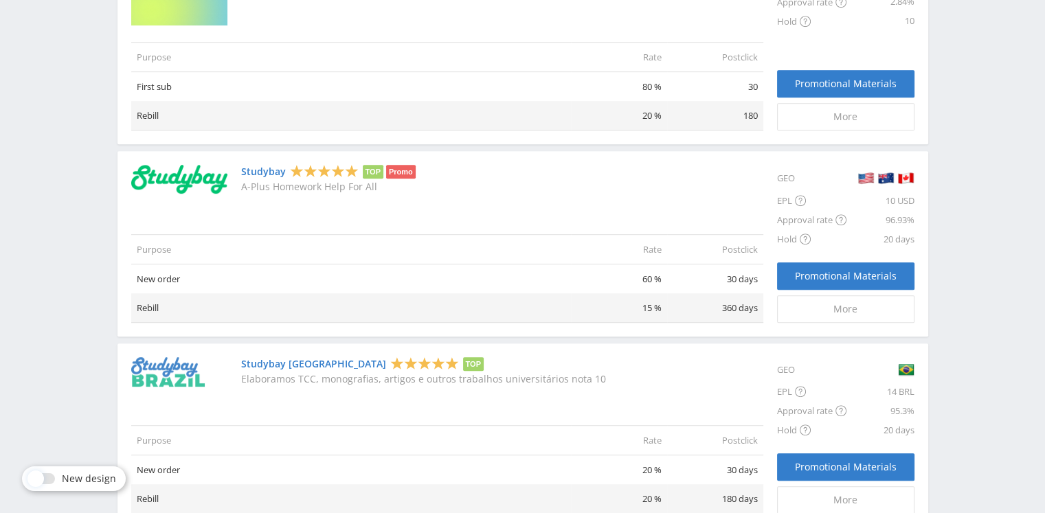
click at [221, 185] on img at bounding box center [179, 179] width 96 height 29
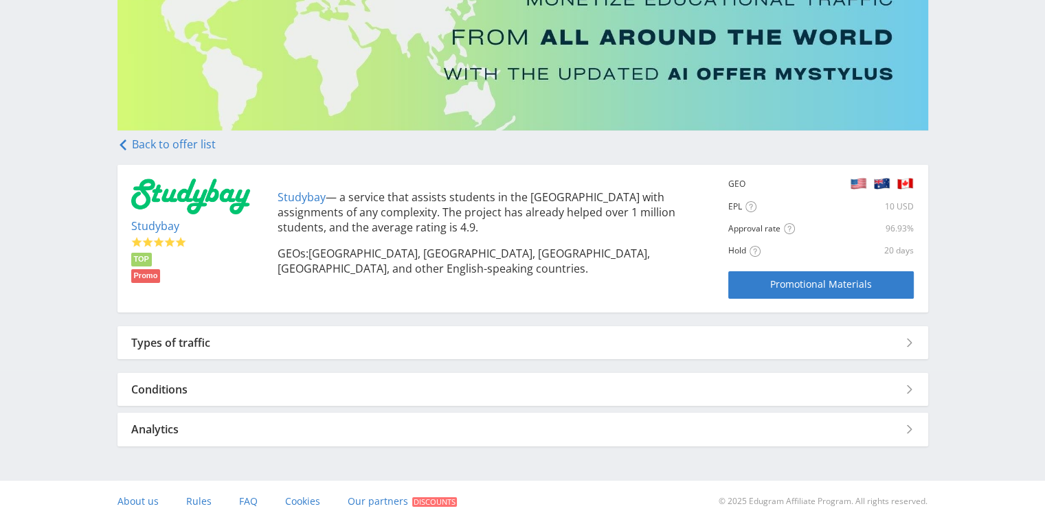
scroll to position [154, 0]
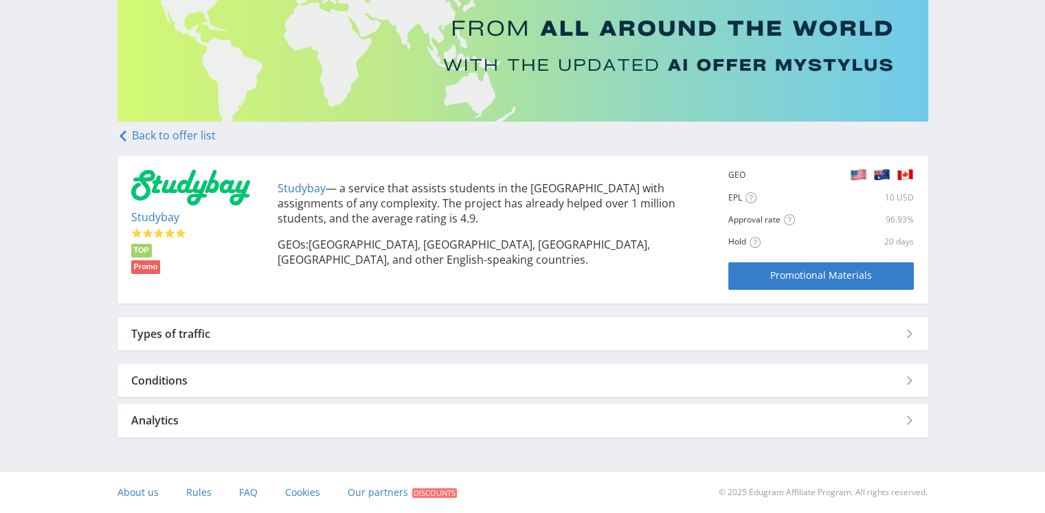
click at [276, 337] on div "Types of traffic" at bounding box center [523, 333] width 811 height 33
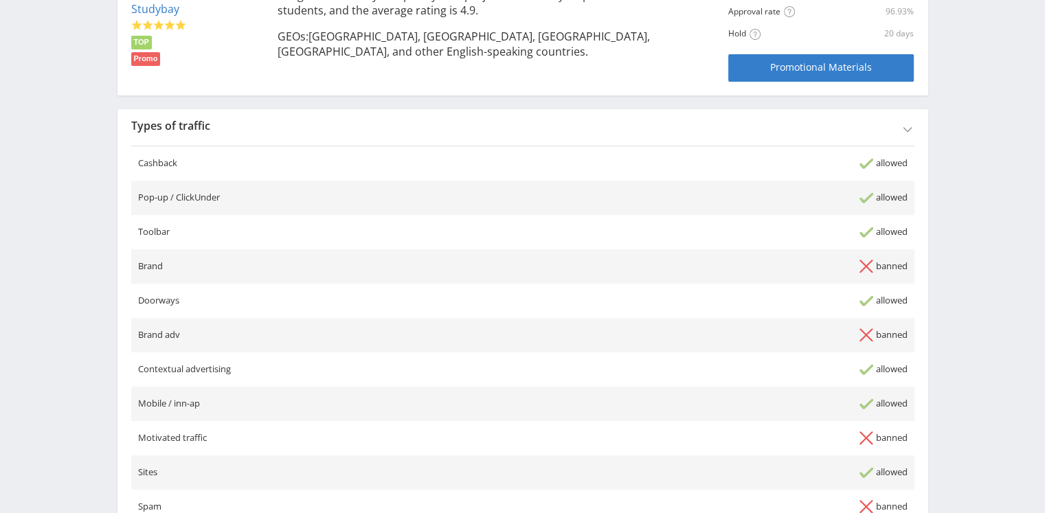
scroll to position [566, 0]
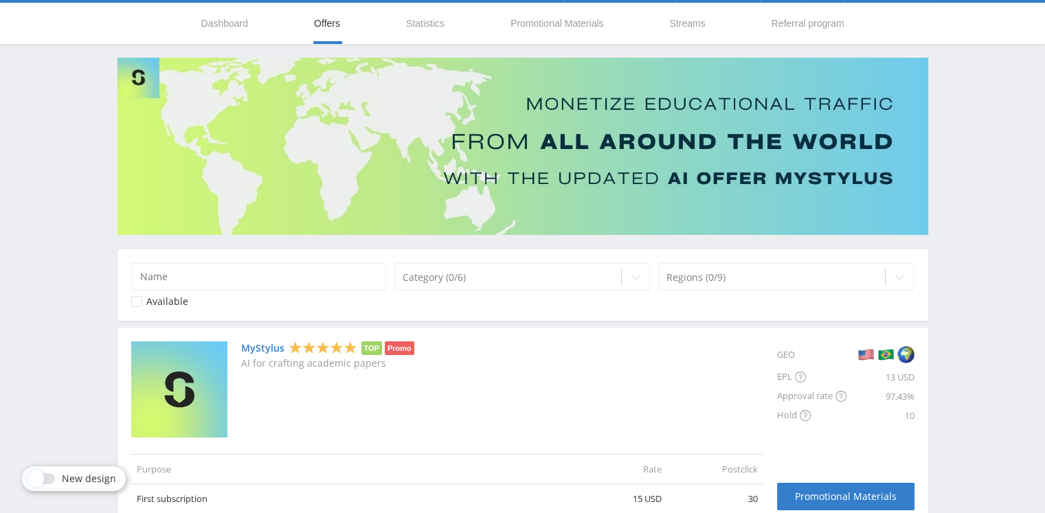
scroll to position [35, 0]
